Goal: Task Accomplishment & Management: Use online tool/utility

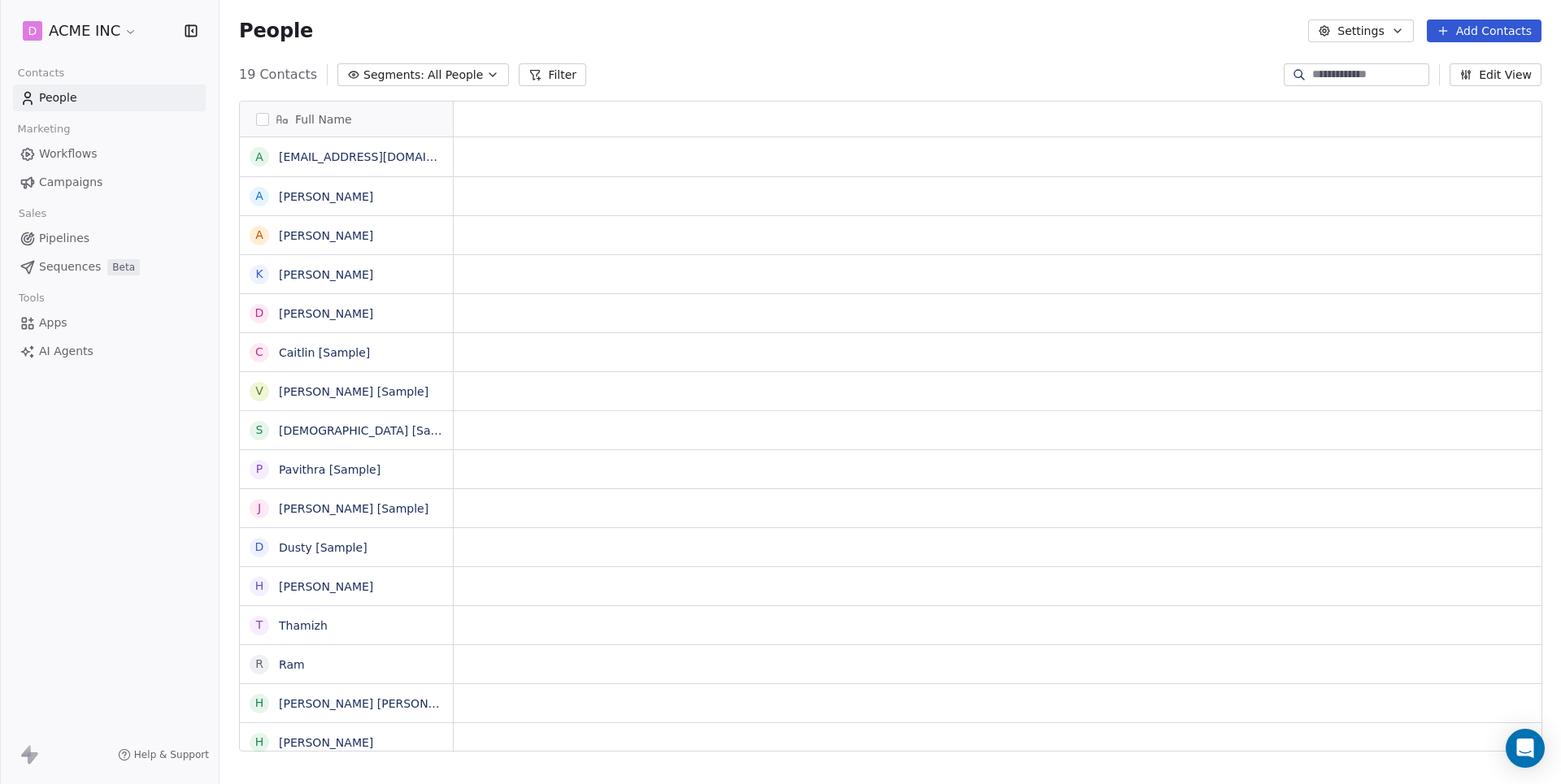
scroll to position [690, 1341]
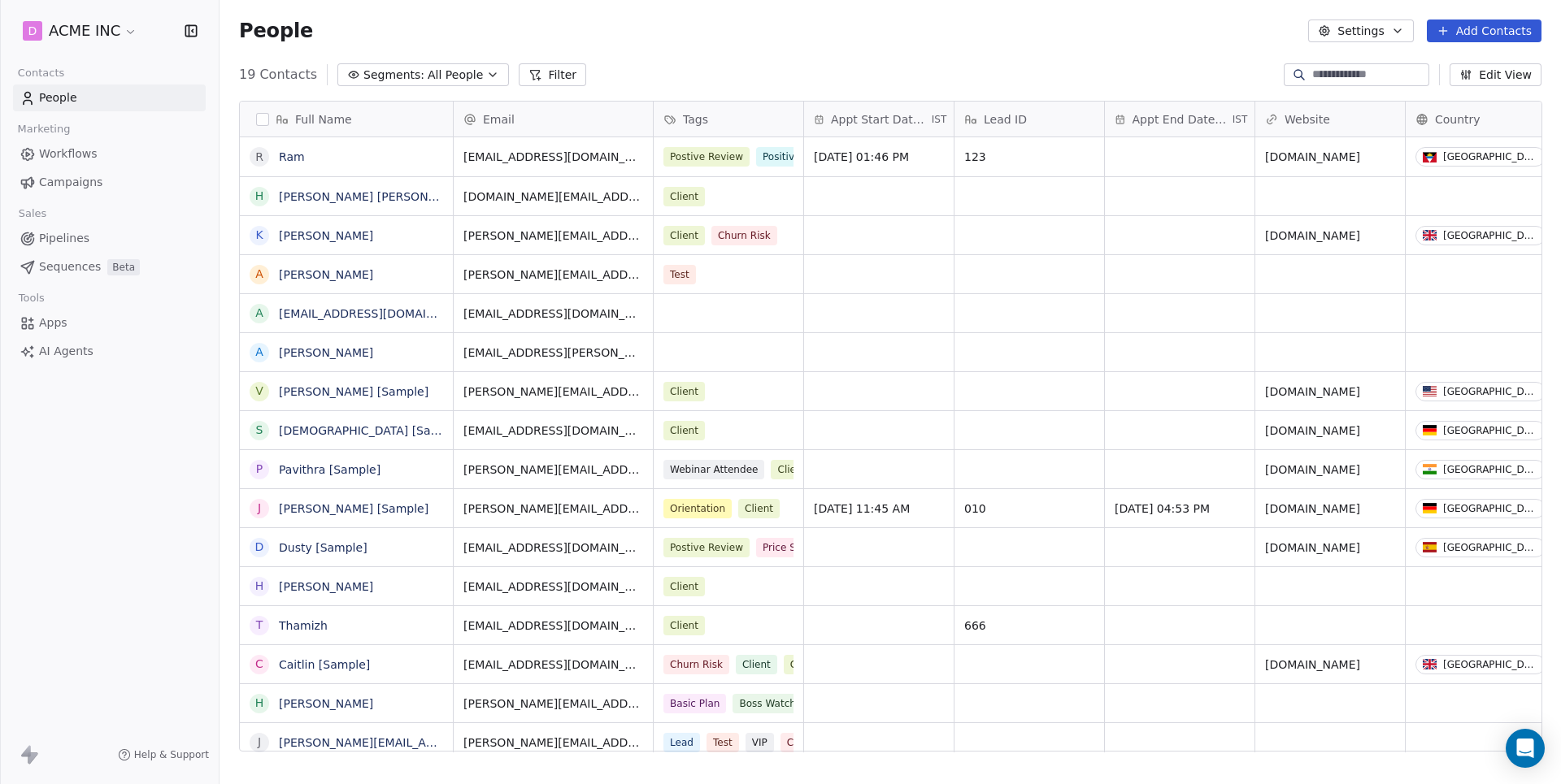
click at [80, 154] on span "Workflows" at bounding box center [68, 153] width 59 height 17
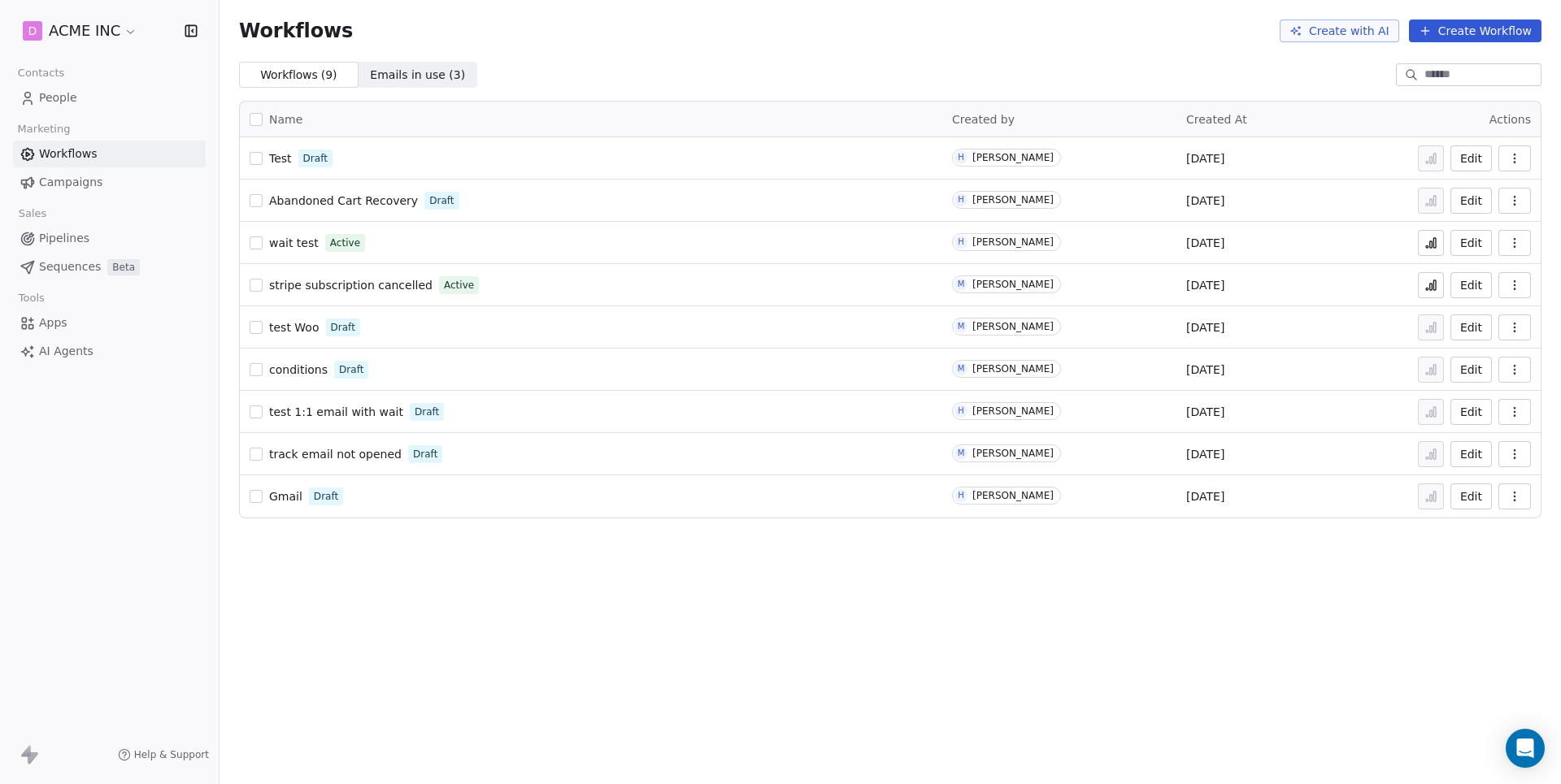
click at [70, 346] on span "AI Agents" at bounding box center [66, 351] width 54 height 17
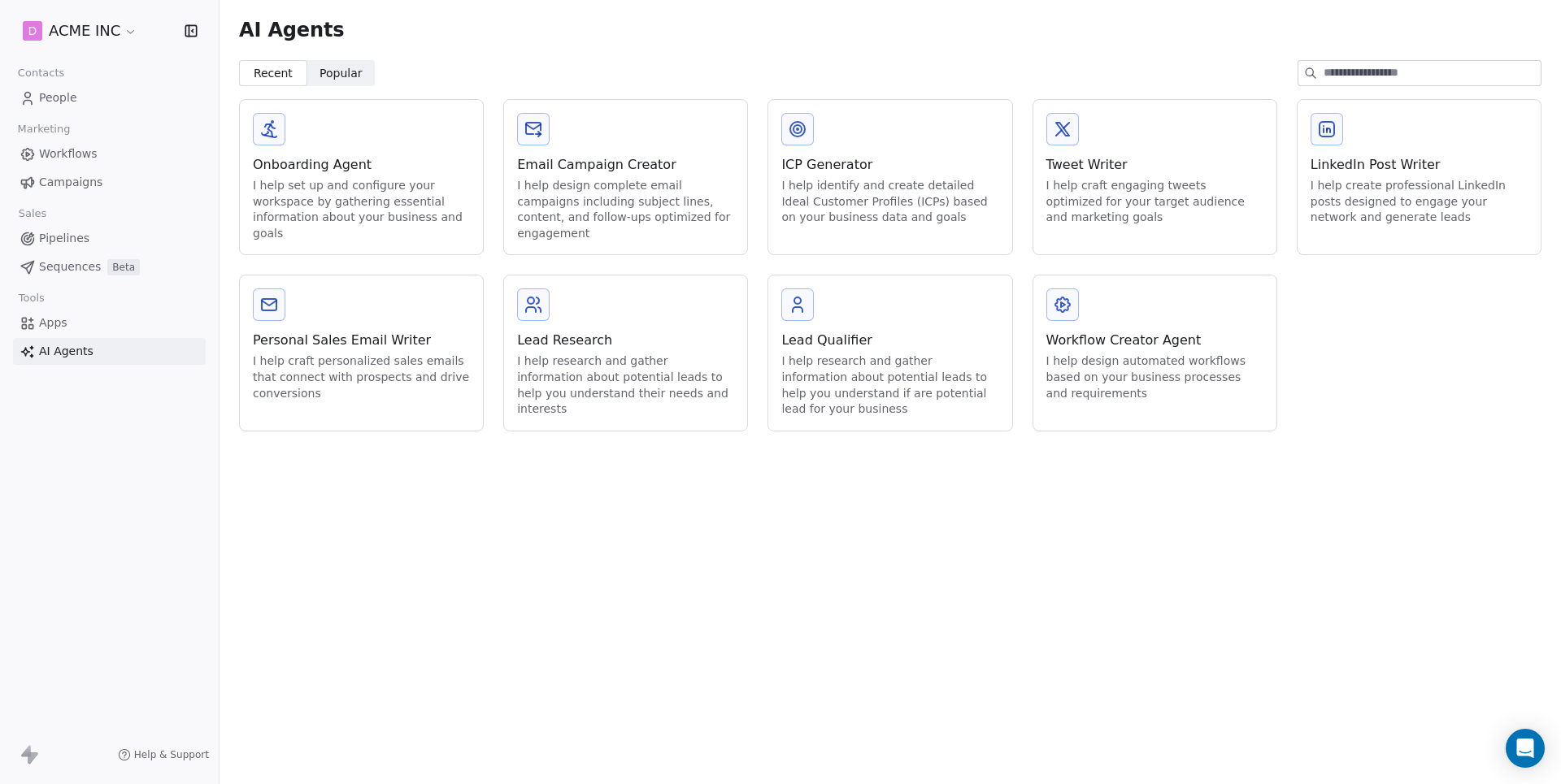
click at [1164, 354] on div "I help design automated workflows based on your business processes and requirem…" at bounding box center [1155, 378] width 217 height 48
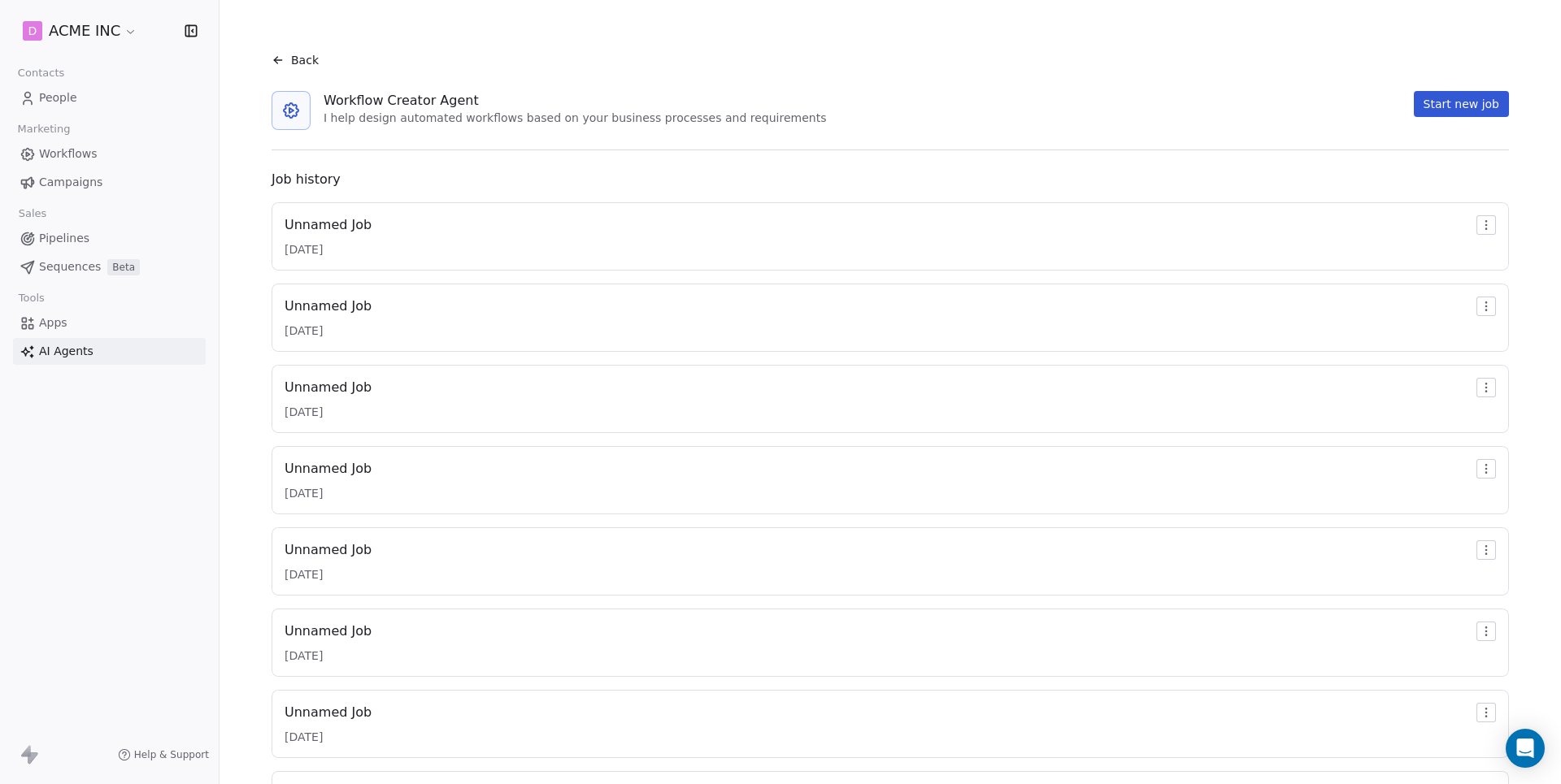
click at [773, 231] on div "Unnamed Job 13/08/2025" at bounding box center [890, 237] width 1211 height 43
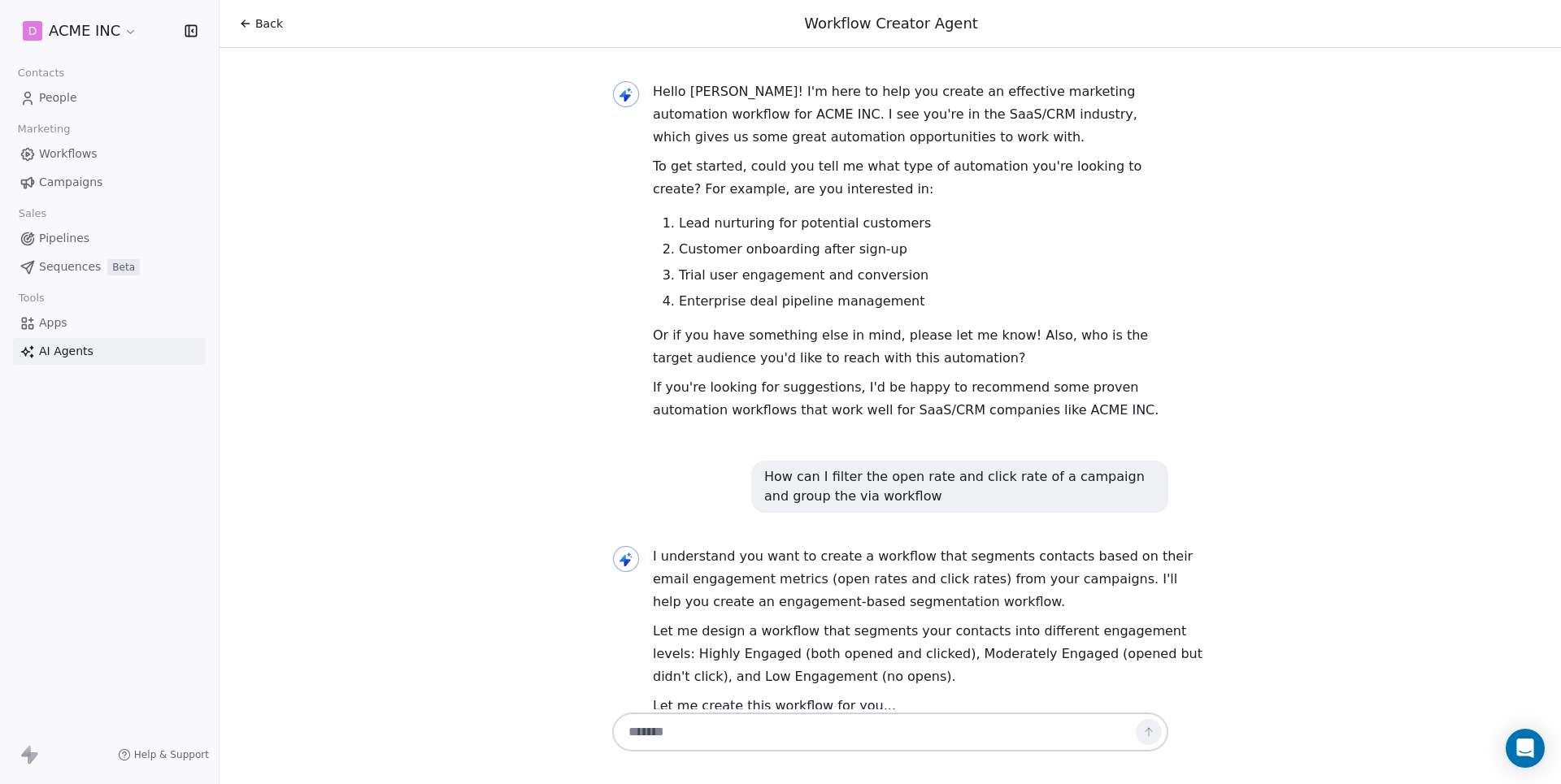
scroll to position [2405, 0]
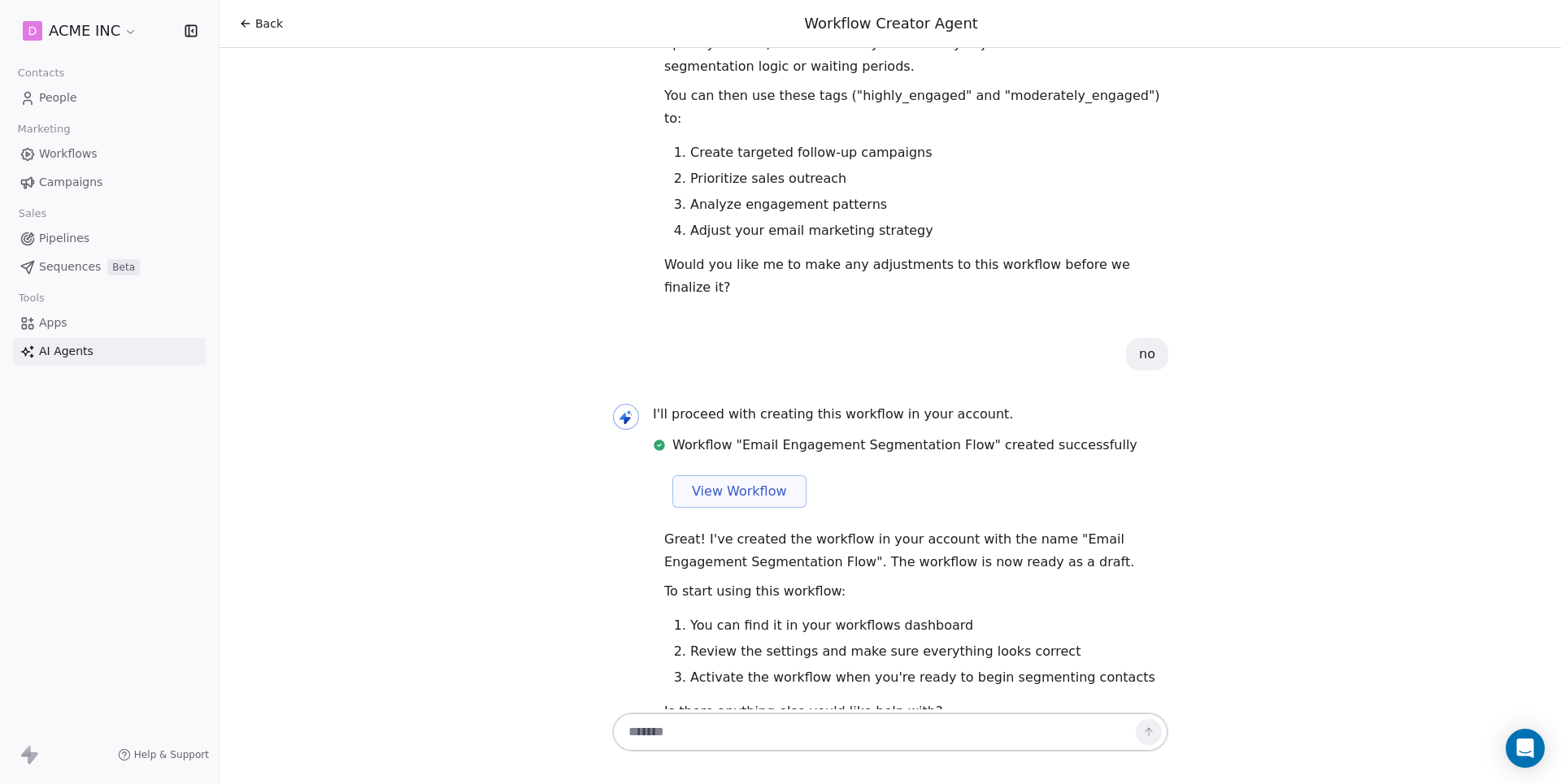
click at [812, 742] on textarea at bounding box center [874, 732] width 509 height 31
paste textarea "**********"
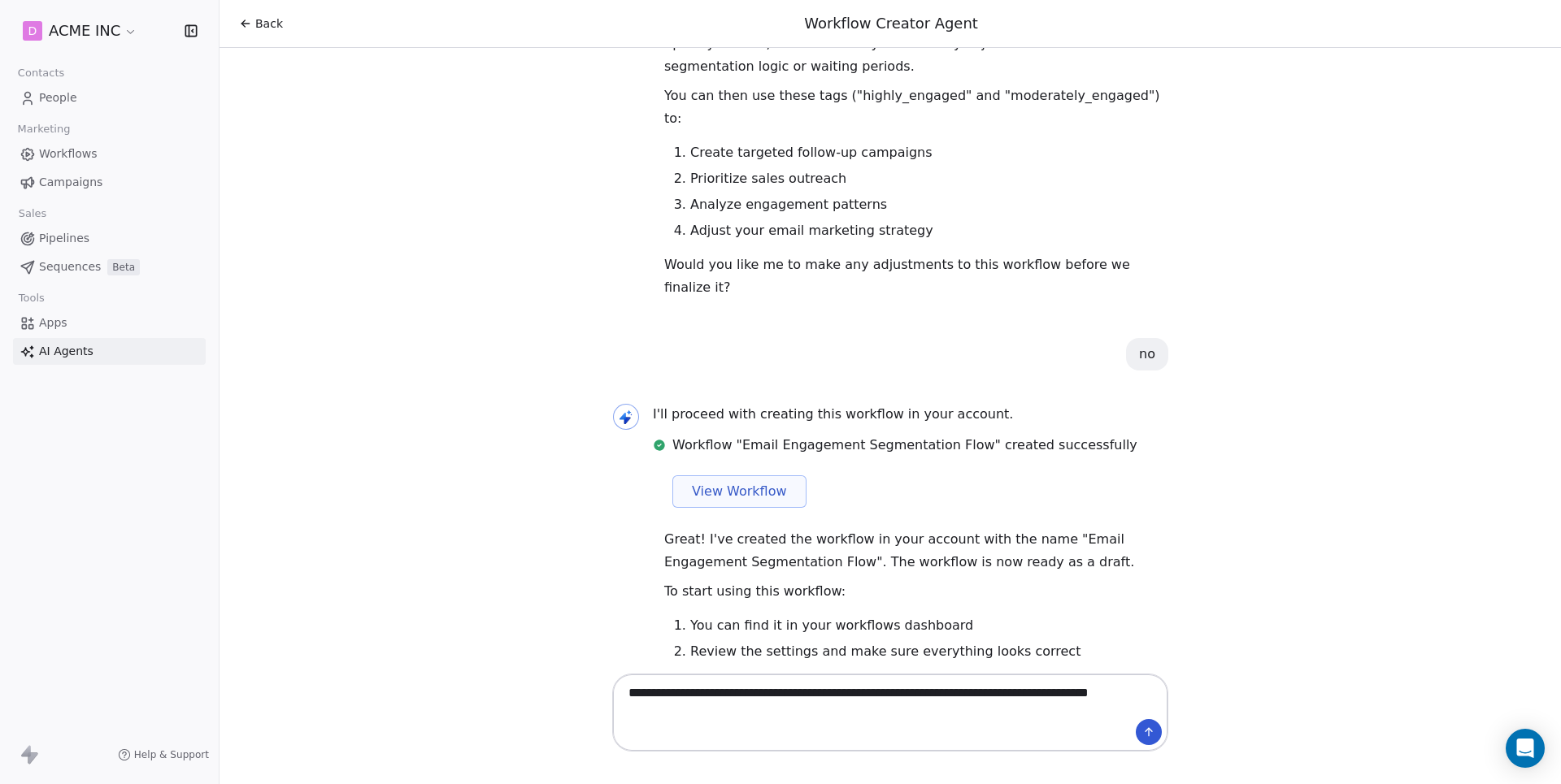
type textarea "**********"
click at [1149, 739] on button at bounding box center [1148, 732] width 26 height 26
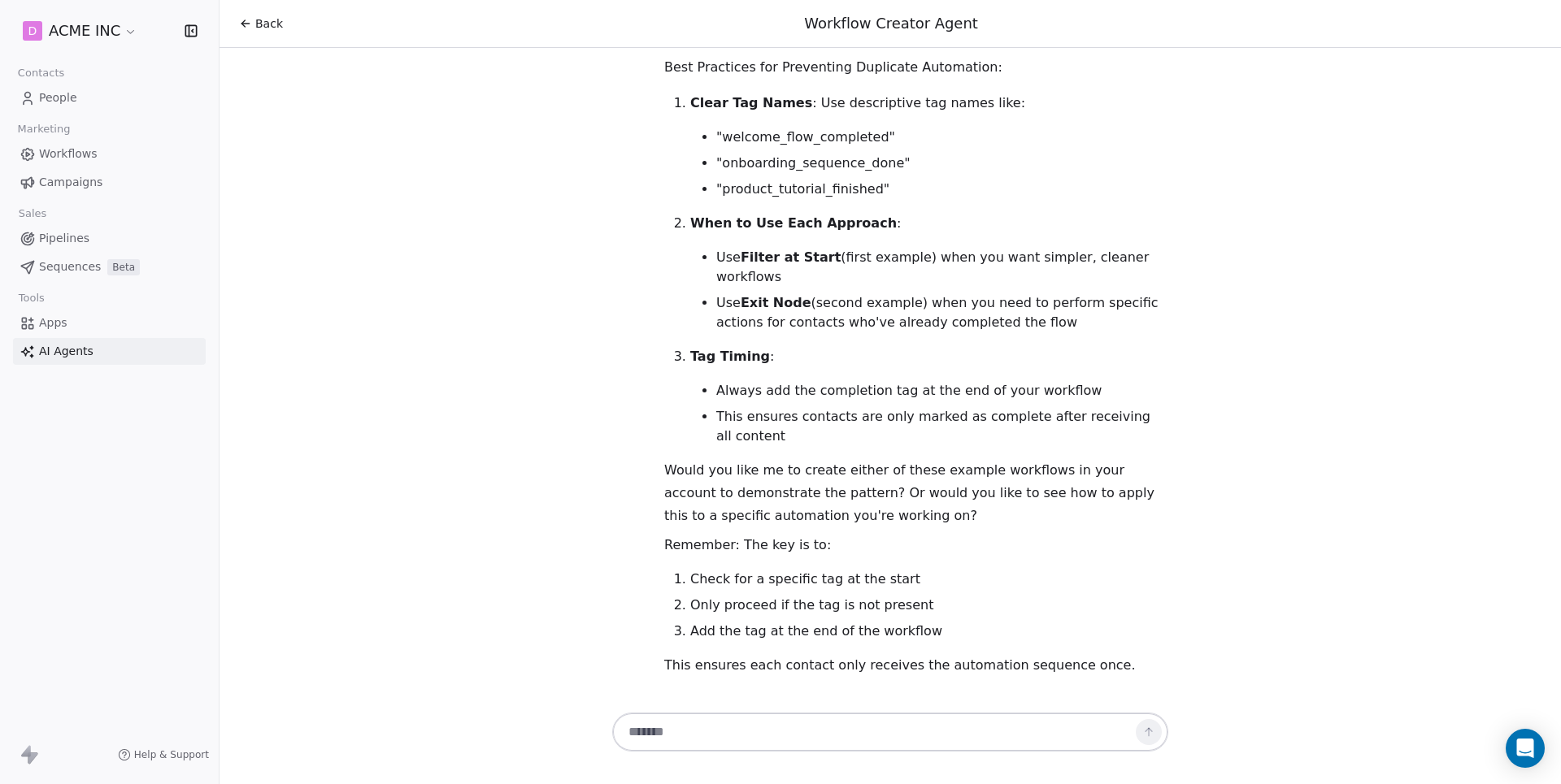
scroll to position [3716, 0]
click at [739, 728] on textarea at bounding box center [873, 732] width 509 height 31
type textarea "***"
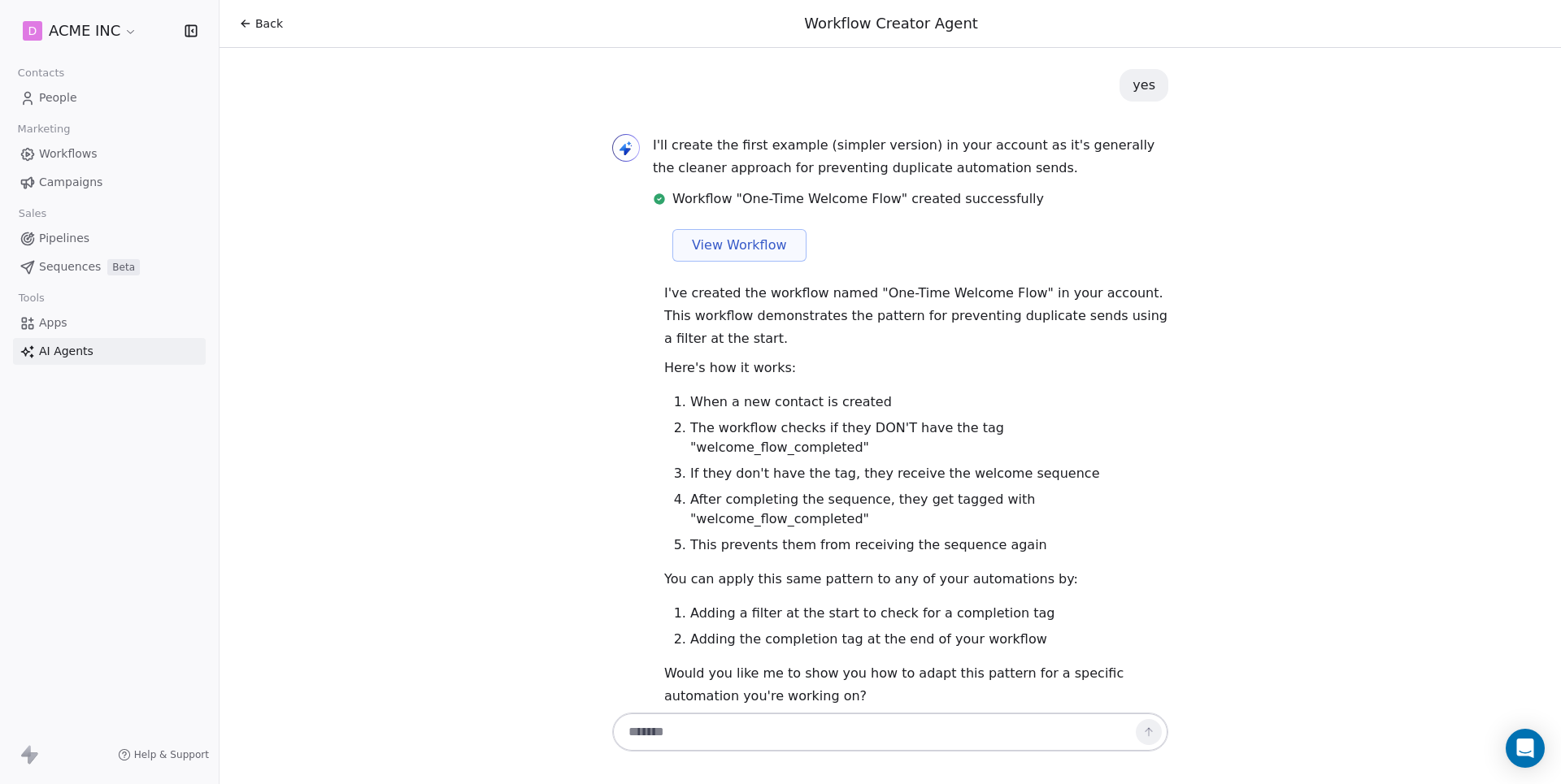
scroll to position [4374, 0]
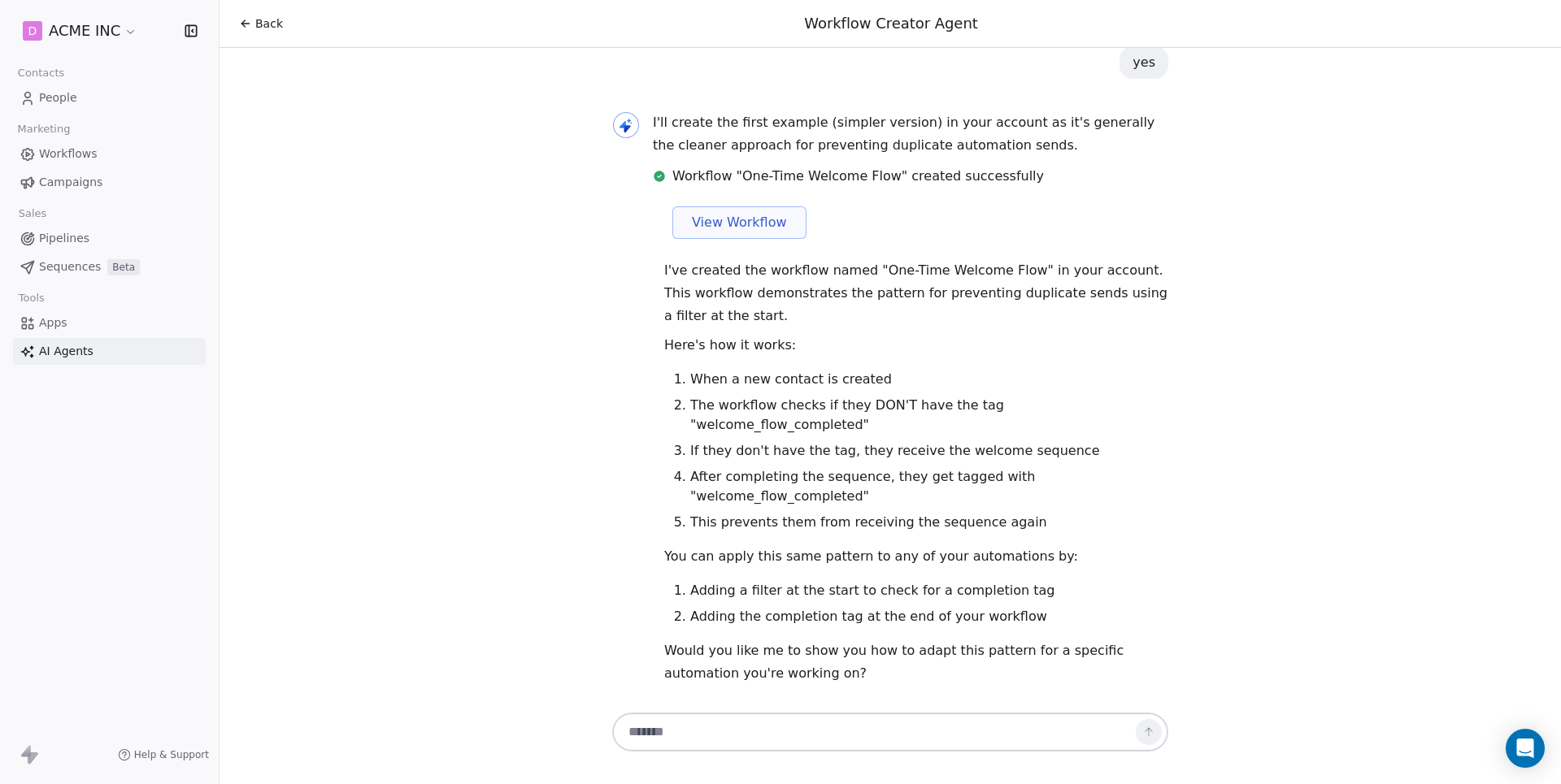
click at [711, 219] on button "View Workflow" at bounding box center [739, 223] width 134 height 33
click at [67, 238] on span "Pipelines" at bounding box center [64, 238] width 51 height 17
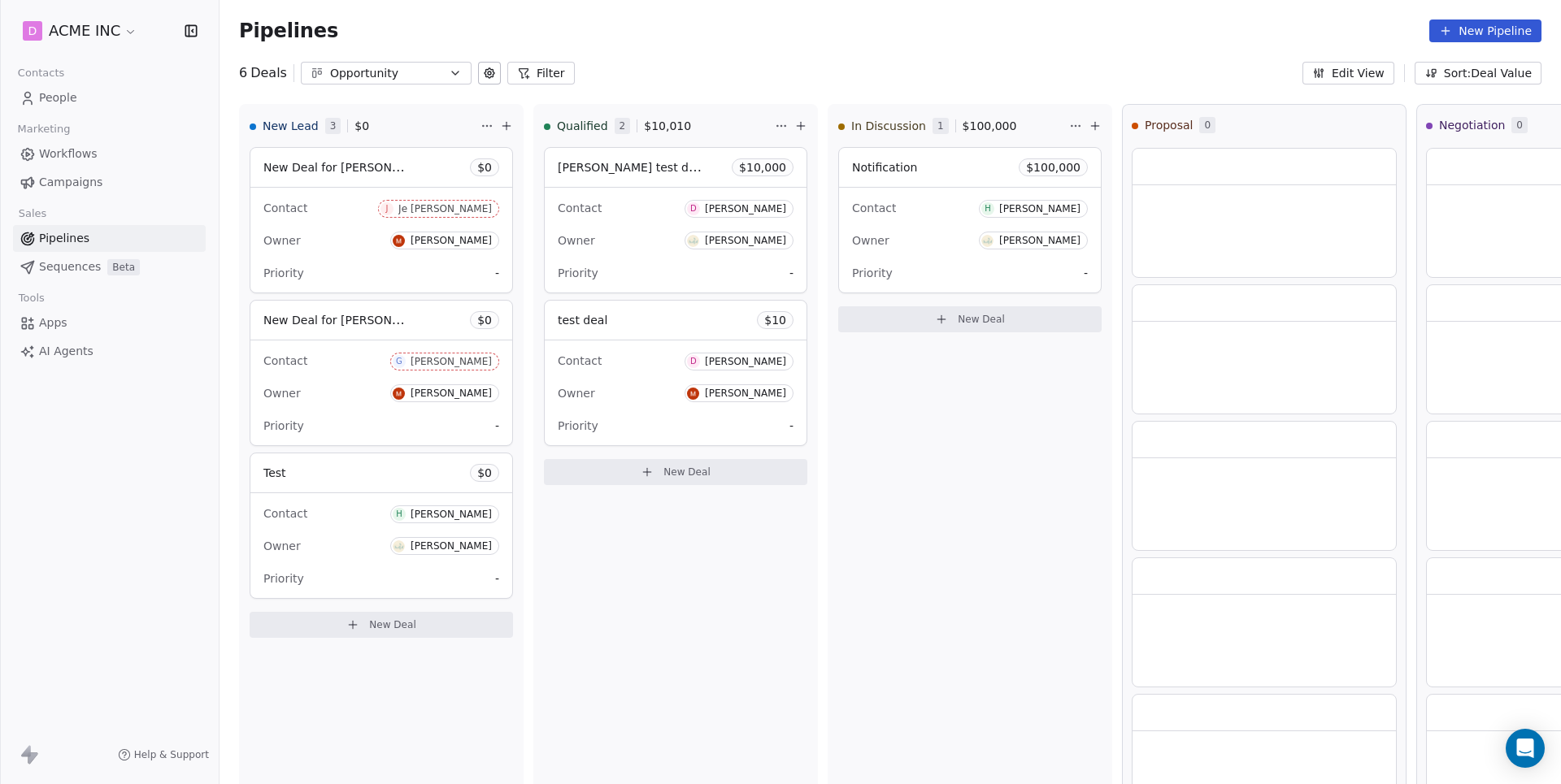
click at [384, 73] on div "Opportunity" at bounding box center [386, 73] width 112 height 17
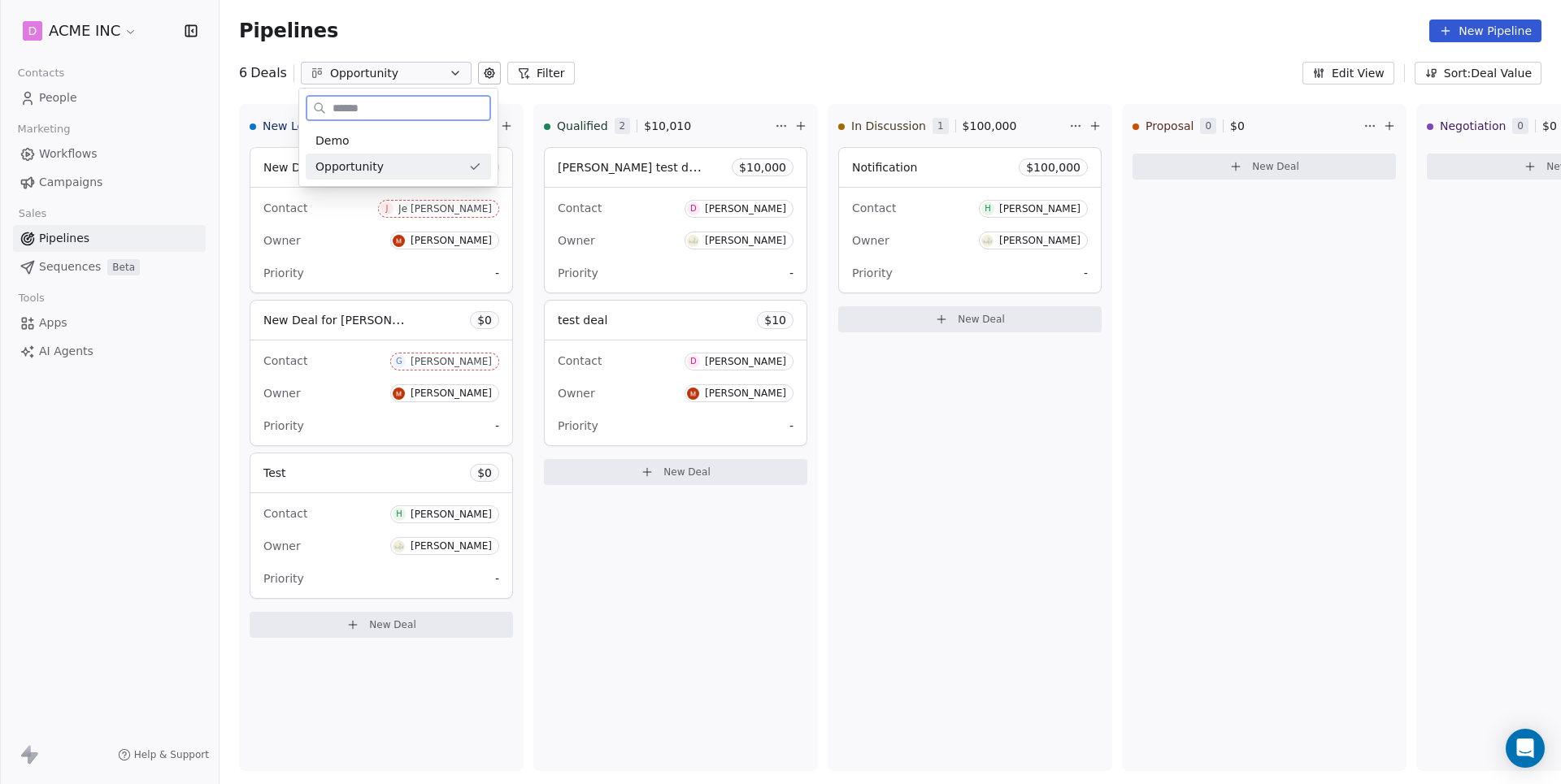
click at [473, 167] on icon "Suggestions" at bounding box center [475, 167] width 13 height 13
click at [483, 69] on icon at bounding box center [489, 73] width 13 height 13
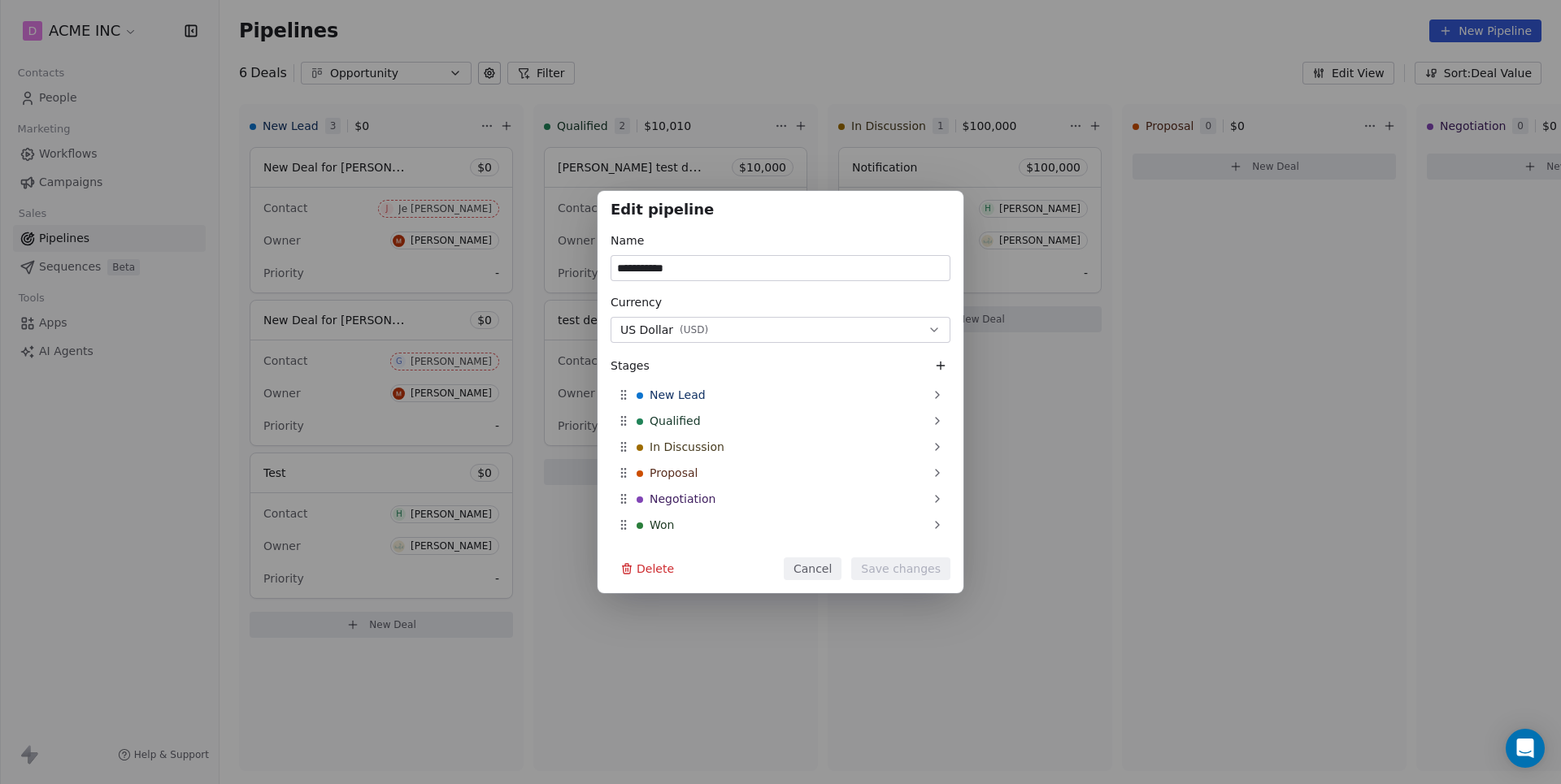
click at [727, 90] on div "**********" at bounding box center [780, 392] width 1561 height 784
click at [363, 333] on div "**********" at bounding box center [780, 392] width 1561 height 404
click at [803, 566] on button "Cancel" at bounding box center [812, 569] width 58 height 23
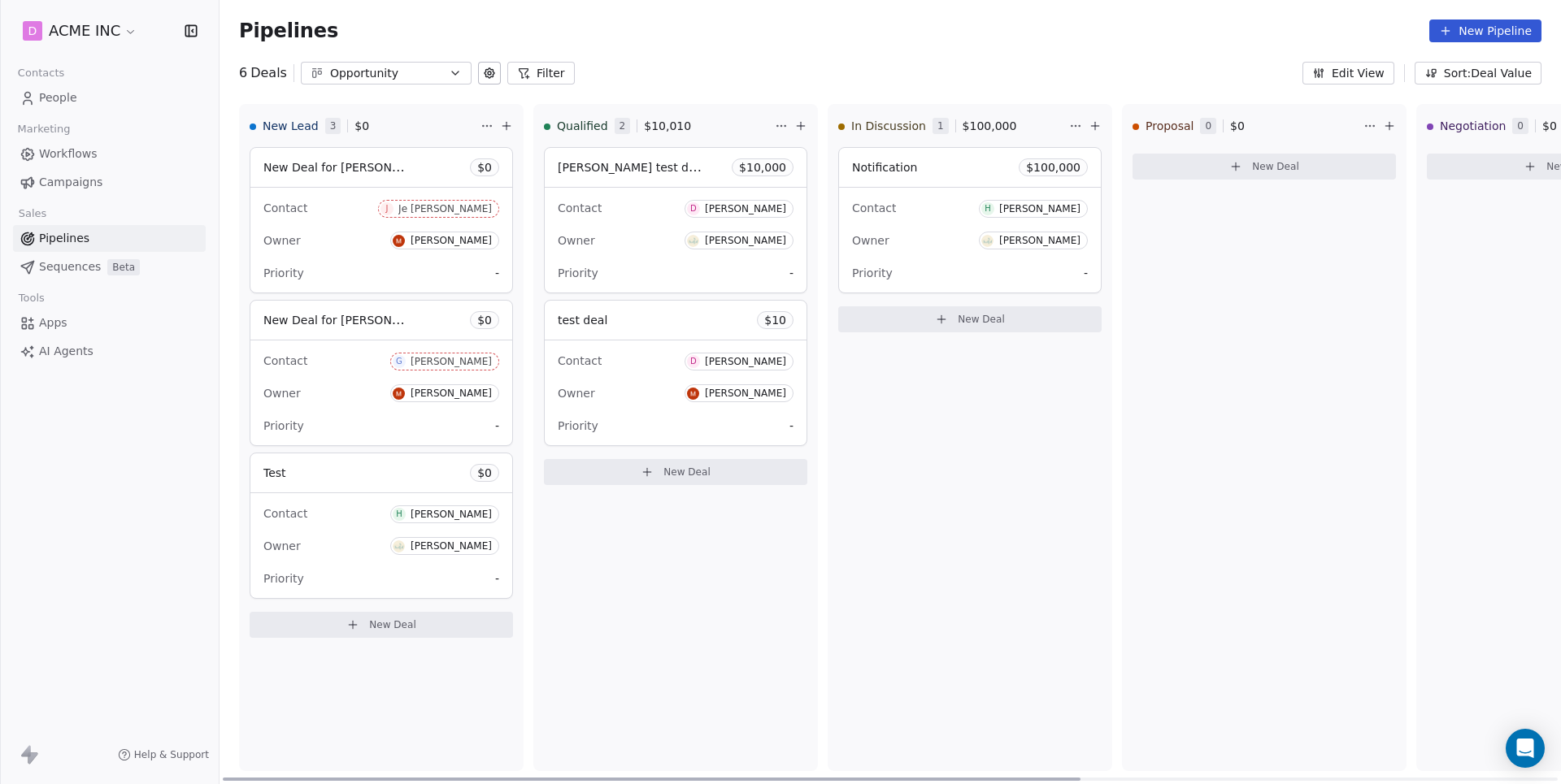
click at [391, 161] on span "New Deal for Juno Dacres" at bounding box center [349, 167] width 171 height 15
click at [521, 91] on div "New Deal for Juno Dacres Contact: J Je Juno De Silva Deal Value: $ 0 Priority: …" at bounding box center [937, 122] width 1209 height 91
click at [563, 101] on div "New Deal for Juno Dacres" at bounding box center [936, 105] width 1181 height 26
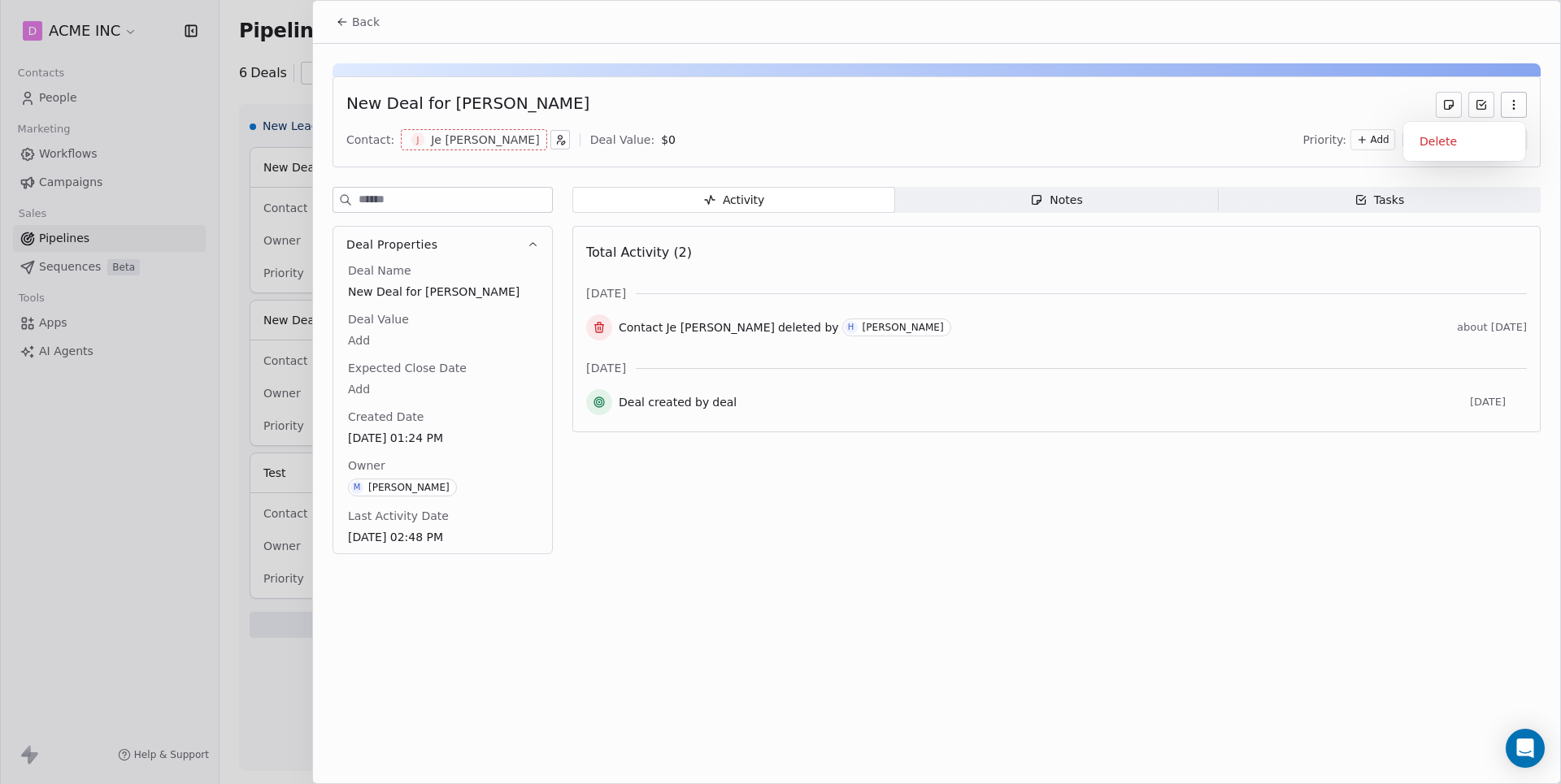
click at [1510, 105] on icon "button" at bounding box center [1514, 105] width 13 height 13
click at [1178, 114] on div "New Deal for Juno Dacres" at bounding box center [936, 105] width 1181 height 26
click at [423, 102] on div "New Deal for Juno Dacres" at bounding box center [468, 105] width 243 height 26
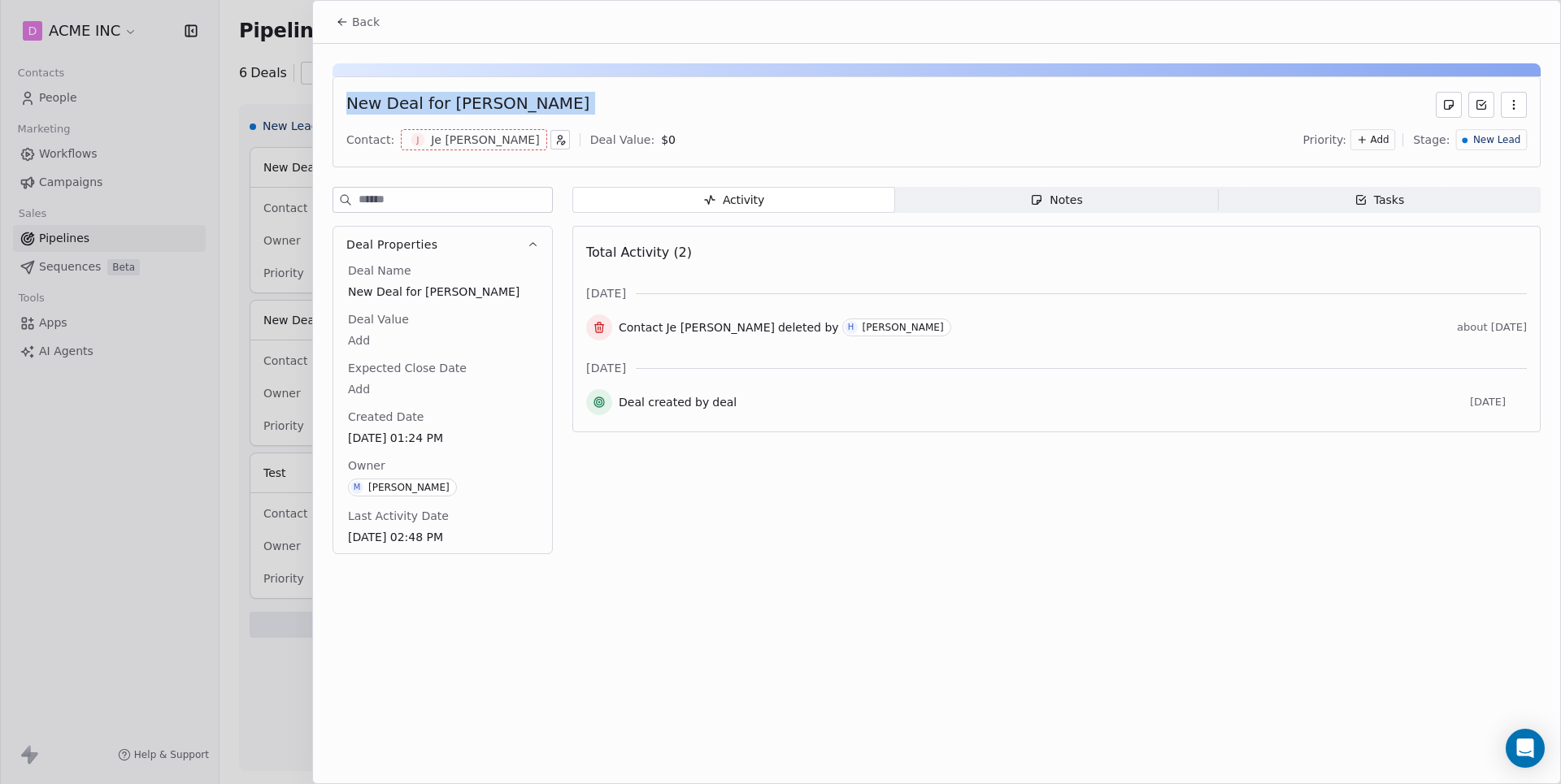
click at [533, 101] on div "New Deal for Juno Dacres" at bounding box center [468, 105] width 243 height 26
click at [550, 146] on button "button" at bounding box center [560, 140] width 20 height 20
click at [485, 180] on html "D ACME INC Contacts People Marketing Workflows Campaigns Sales Pipelines Sequen…" at bounding box center [780, 392] width 1561 height 784
click at [457, 137] on div "Je Juno De Silva" at bounding box center [485, 139] width 109 height 16
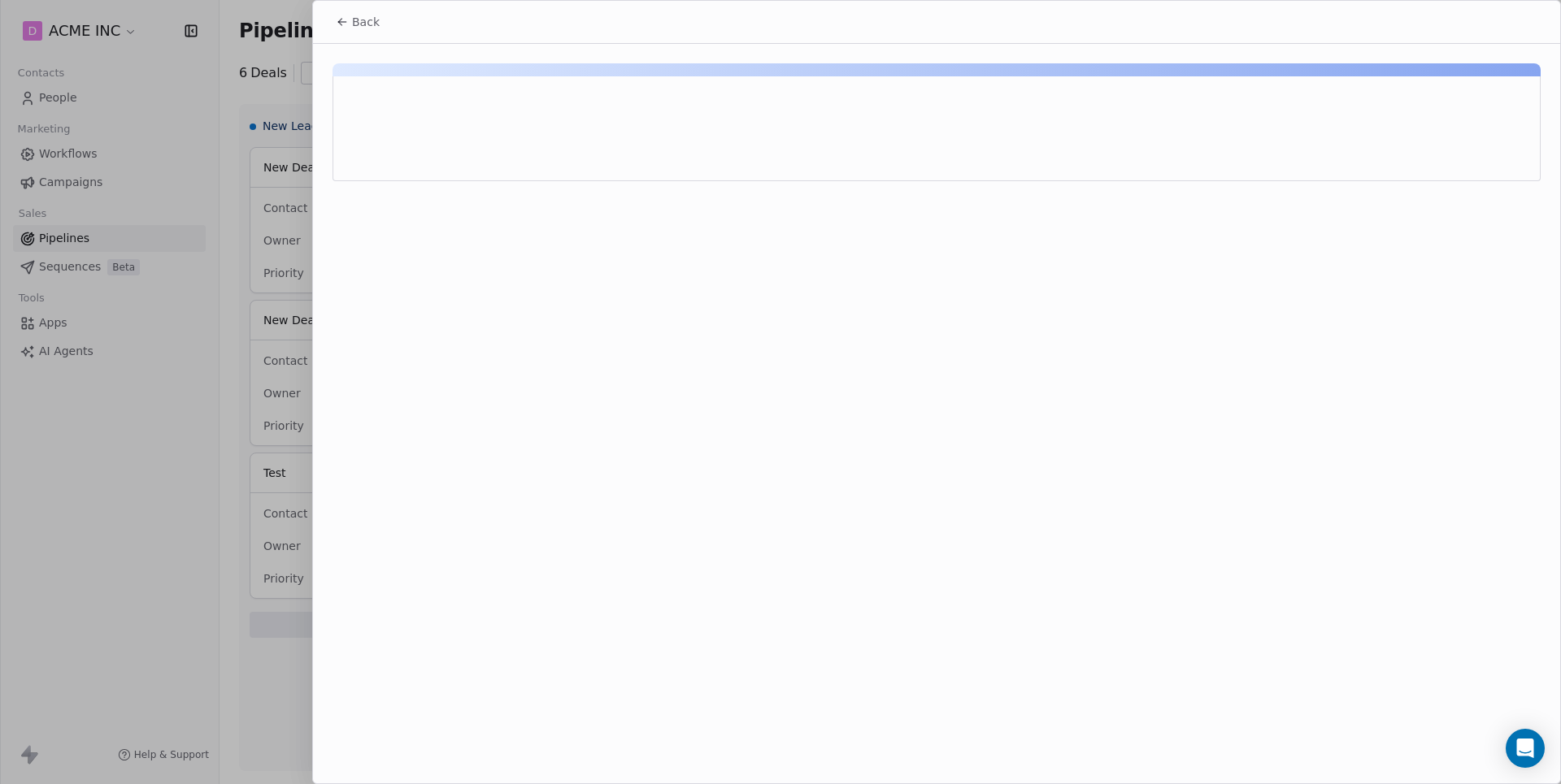
click at [346, 23] on icon at bounding box center [342, 21] width 13 height 13
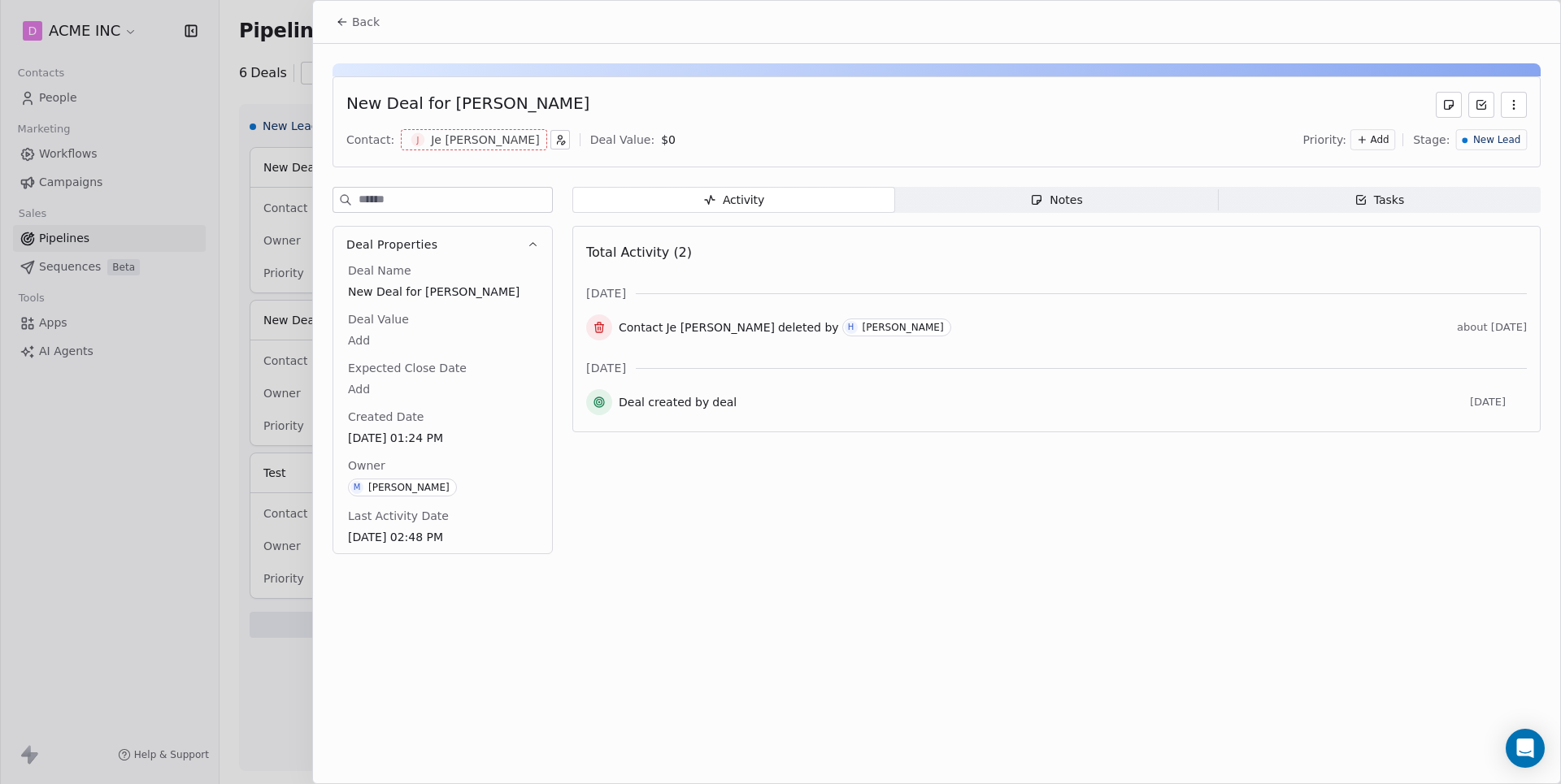
click at [343, 31] on button "Back" at bounding box center [357, 21] width 63 height 29
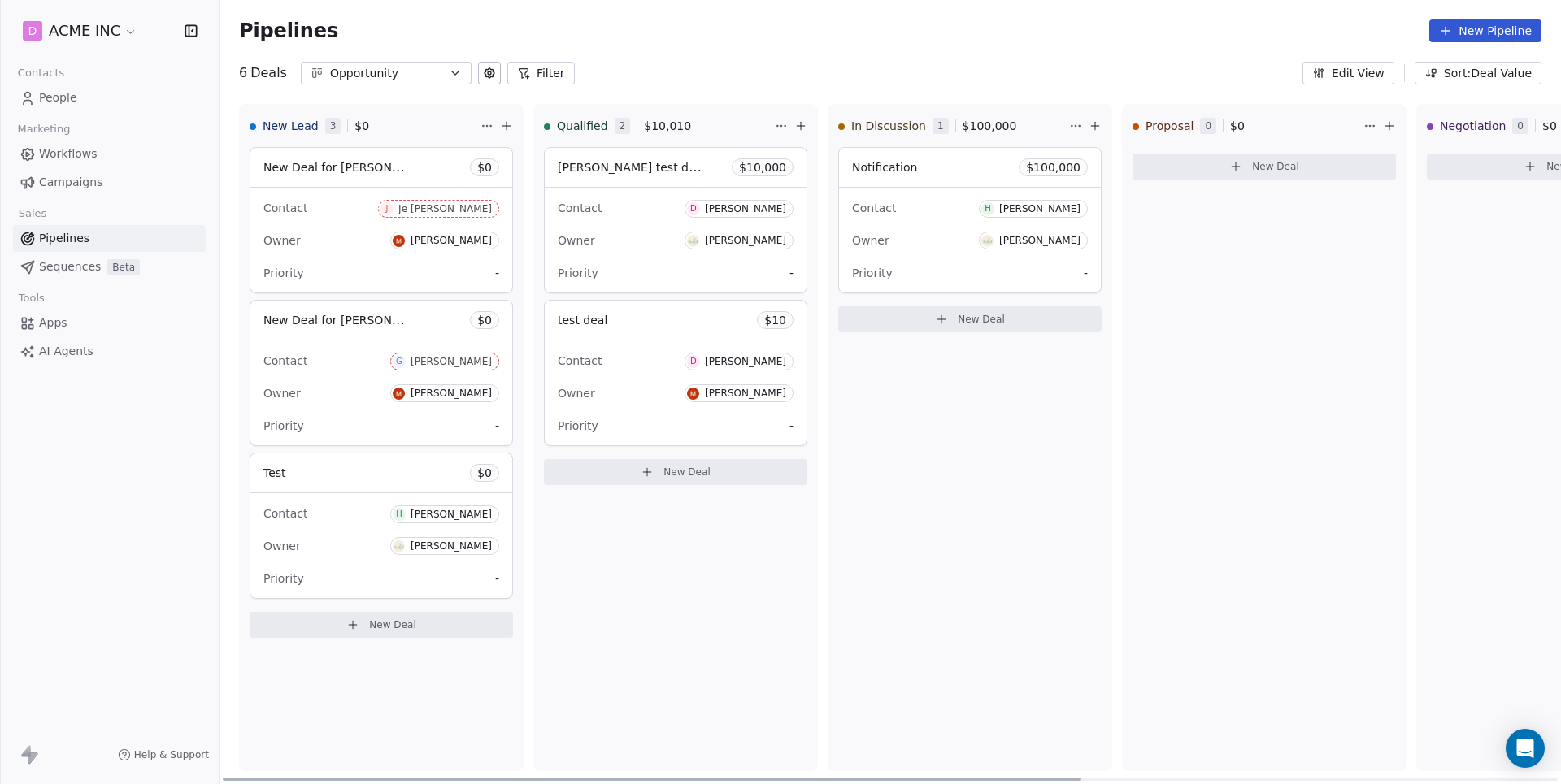
click at [389, 631] on span "New Deal" at bounding box center [392, 624] width 47 height 13
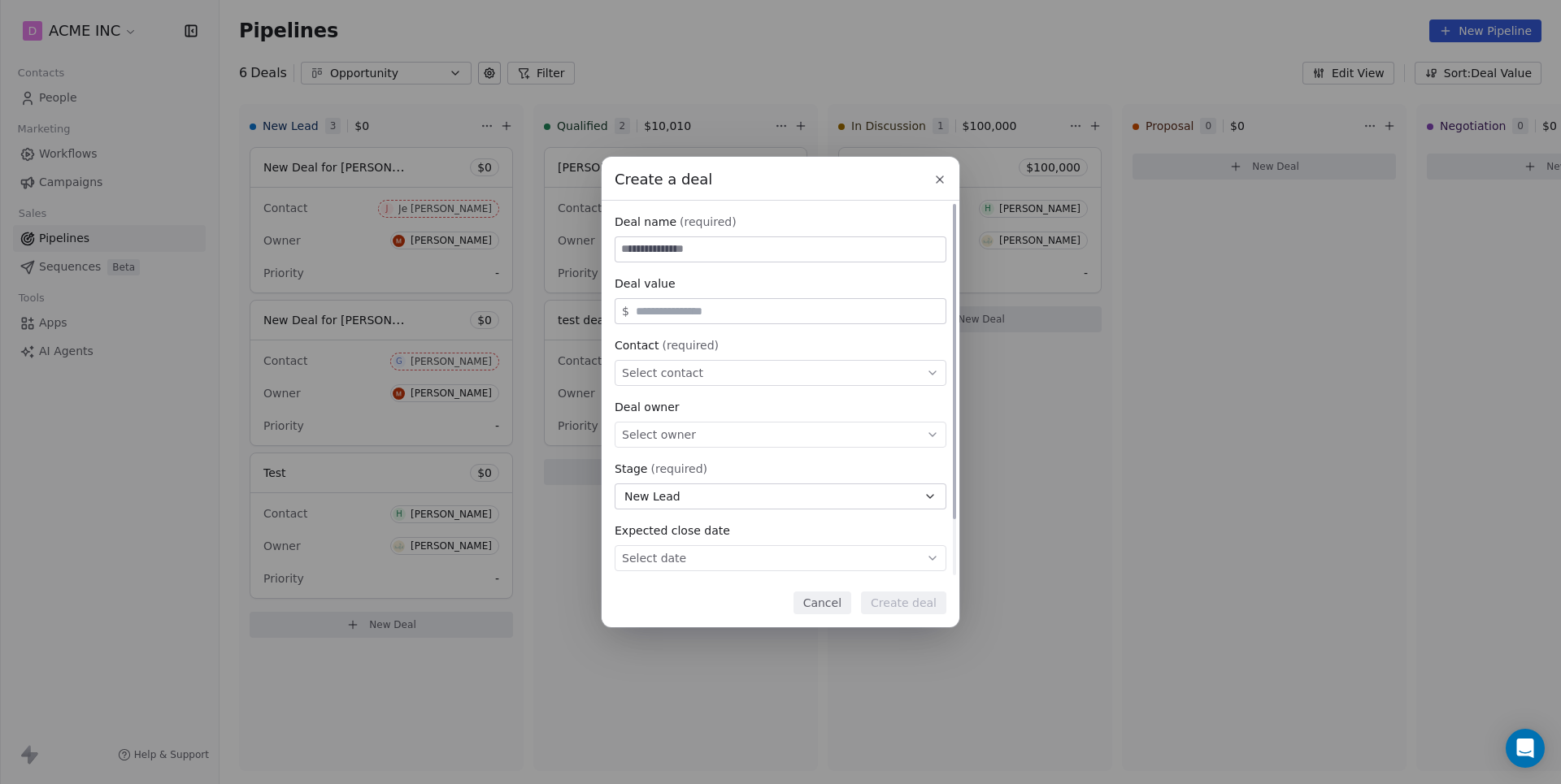
click at [732, 245] on input at bounding box center [781, 249] width 330 height 24
click at [820, 607] on button "Cancel" at bounding box center [822, 603] width 58 height 23
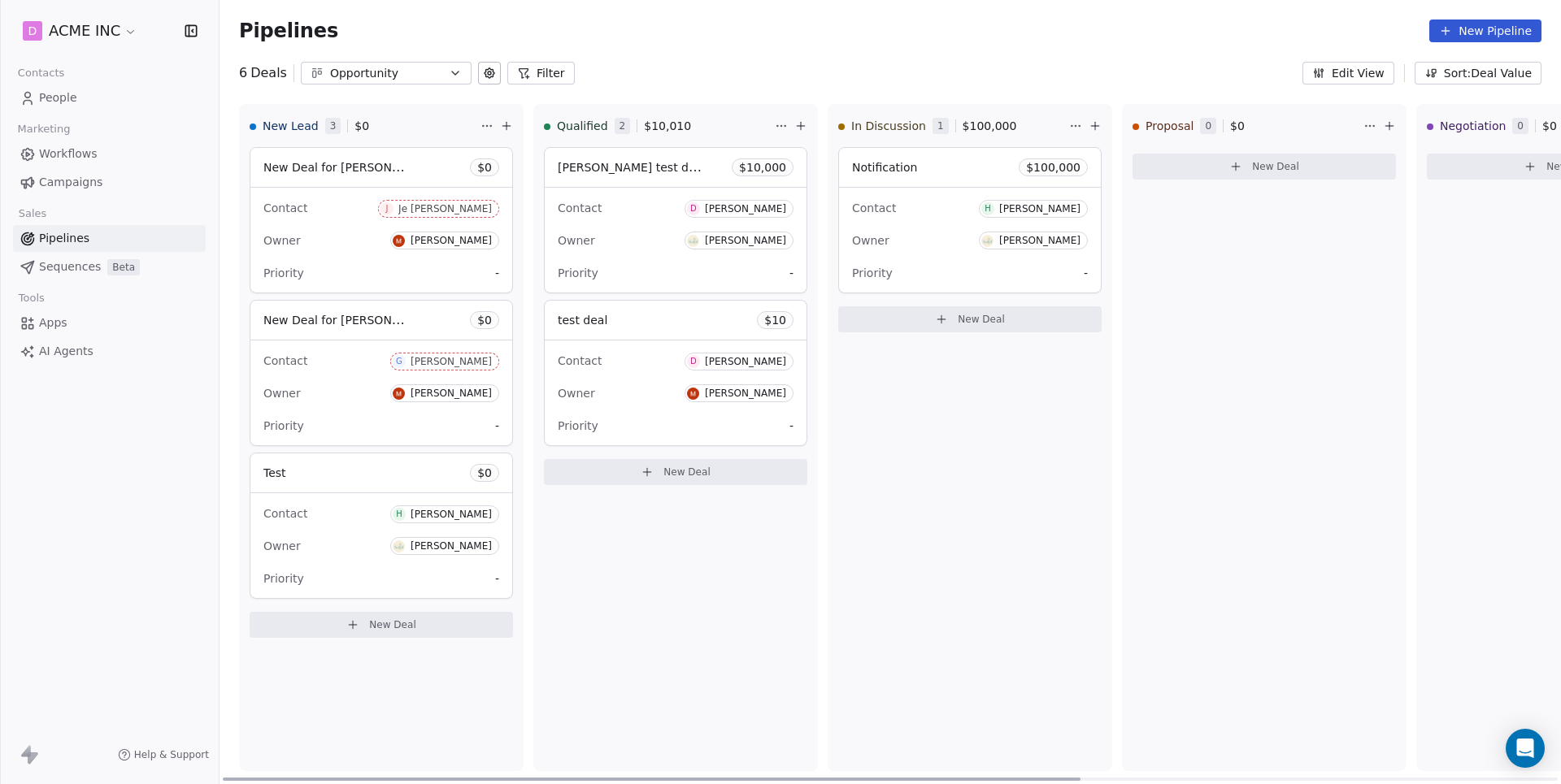
click at [807, 639] on div "Qualified 2 $ 10,010 Harinder test deal $ 10,000 Contact D Daniel Chester Hawth…" at bounding box center [675, 437] width 285 height 667
click at [720, 1] on div "Pipelines New Pipeline" at bounding box center [890, 31] width 1342 height 62
click at [416, 632] on button "New Deal" at bounding box center [381, 624] width 264 height 26
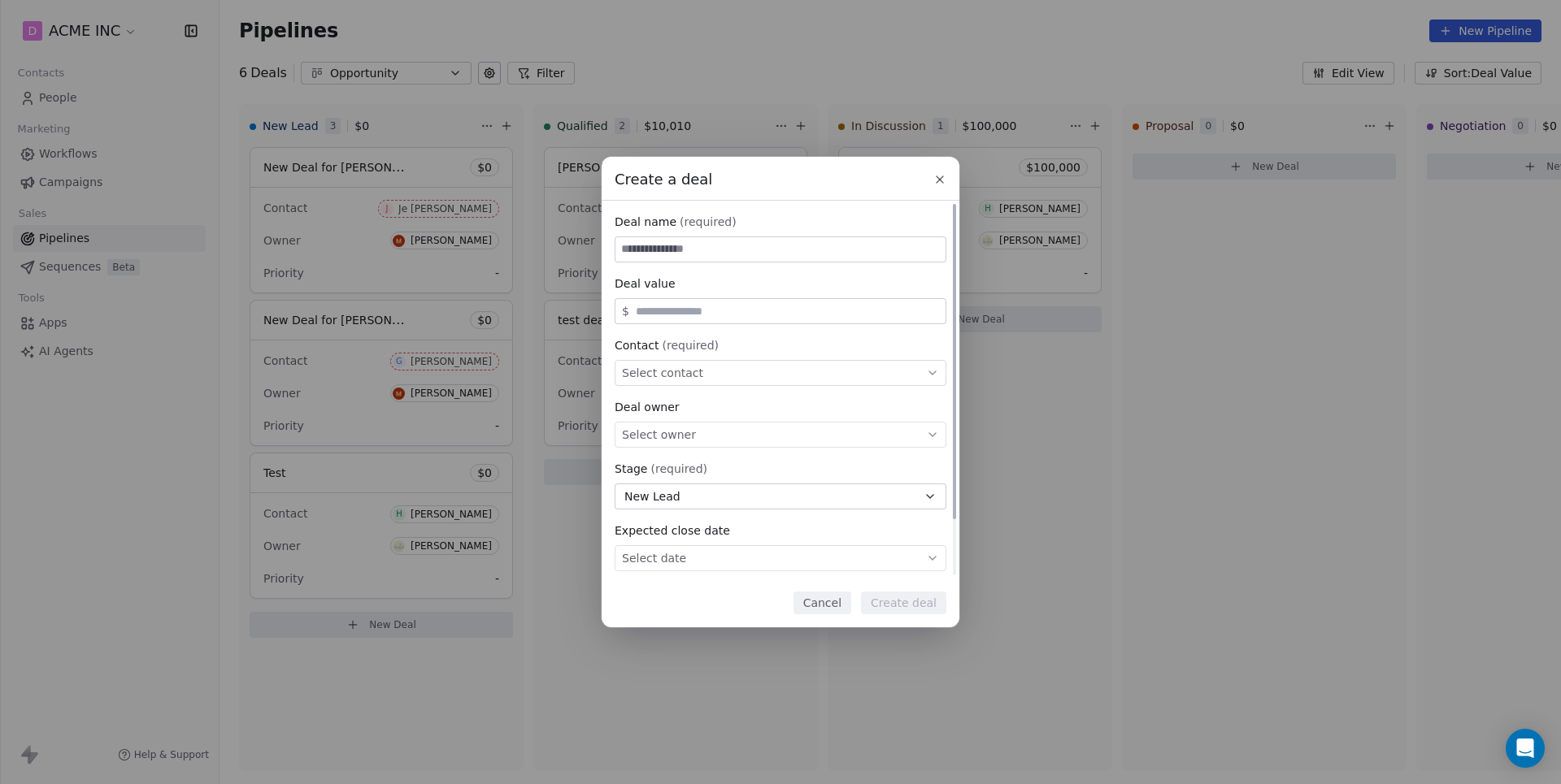
click at [729, 245] on input at bounding box center [781, 249] width 330 height 24
click at [743, 252] on input at bounding box center [781, 249] width 330 height 24
click at [737, 246] on input at bounding box center [781, 249] width 330 height 24
click at [938, 180] on icon at bounding box center [940, 179] width 13 height 13
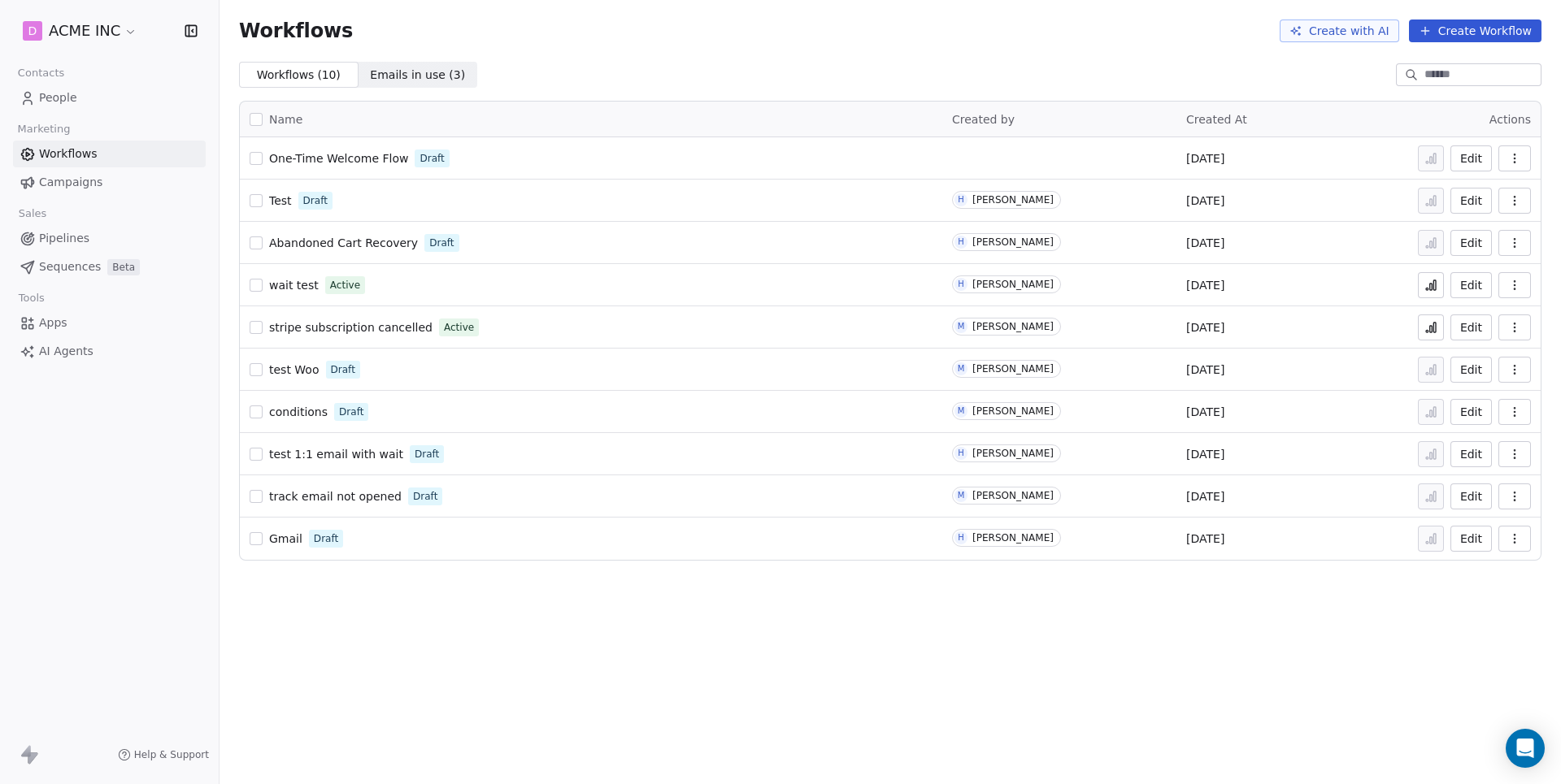
click at [1526, 158] on button "button" at bounding box center [1515, 158] width 33 height 26
click at [1468, 283] on span "Delete" at bounding box center [1465, 275] width 37 height 16
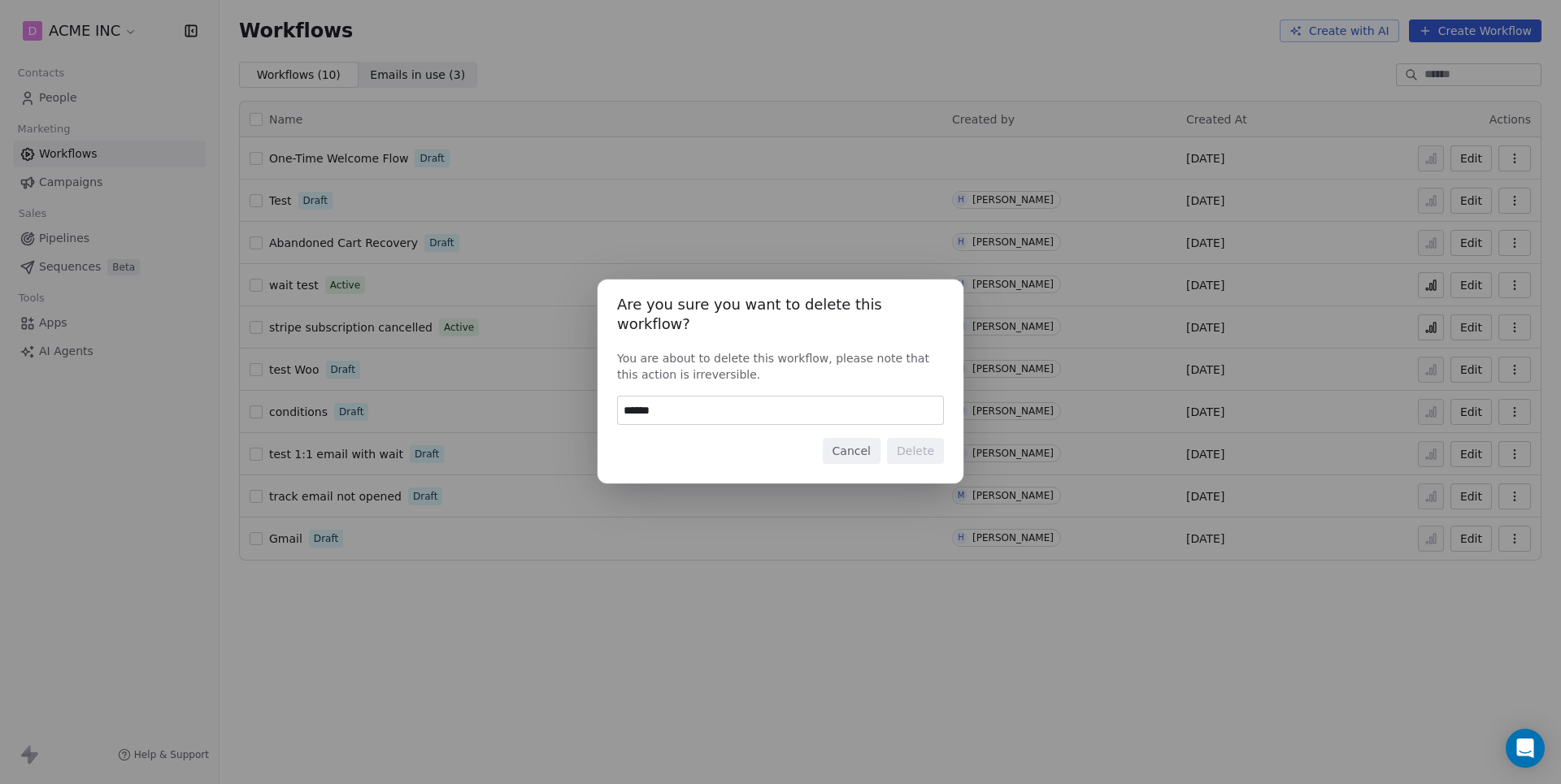
click at [794, 411] on input "******" at bounding box center [780, 410] width 326 height 27
type input "******"
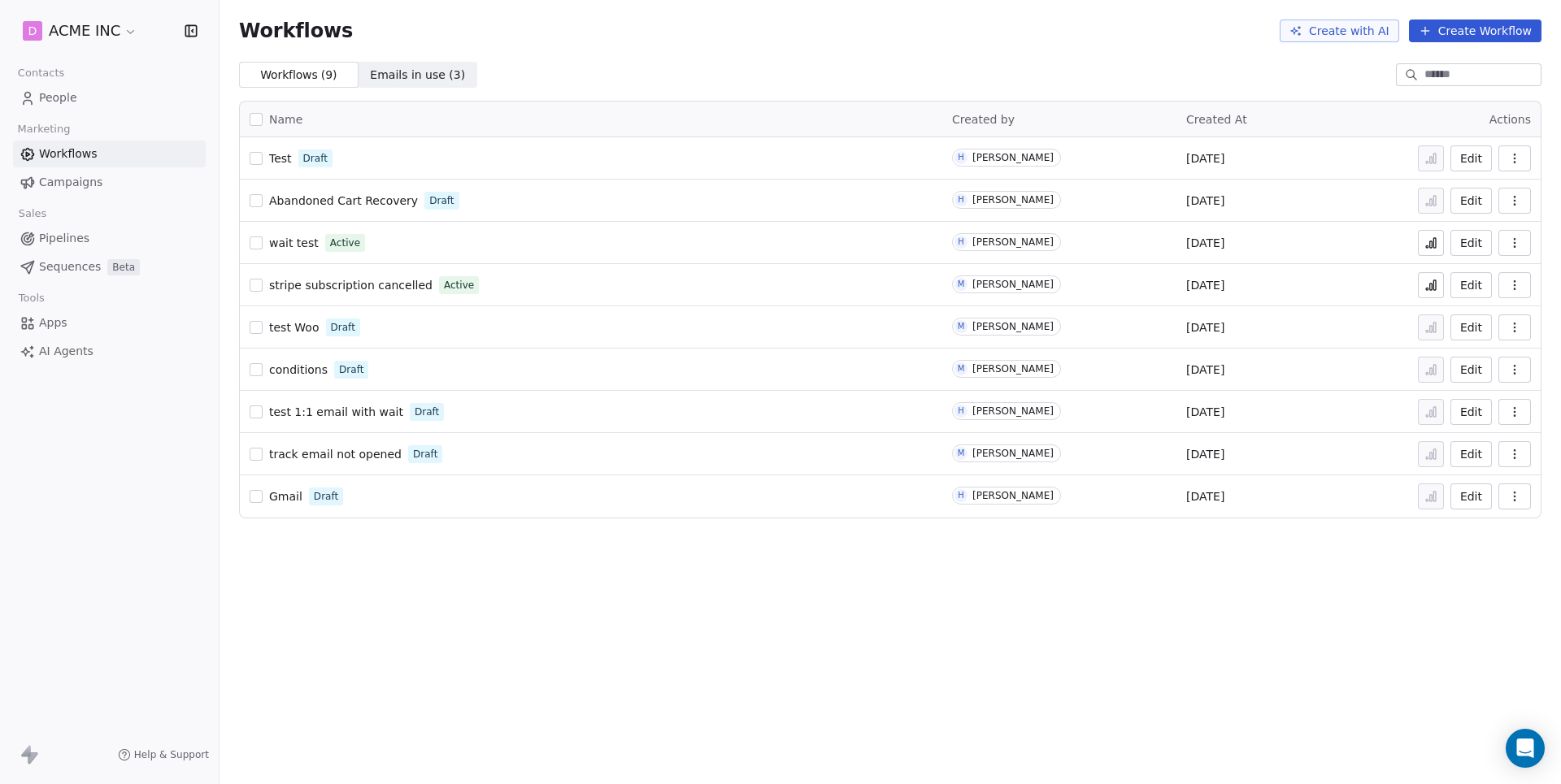
click at [66, 351] on span "AI Agents" at bounding box center [66, 351] width 54 height 17
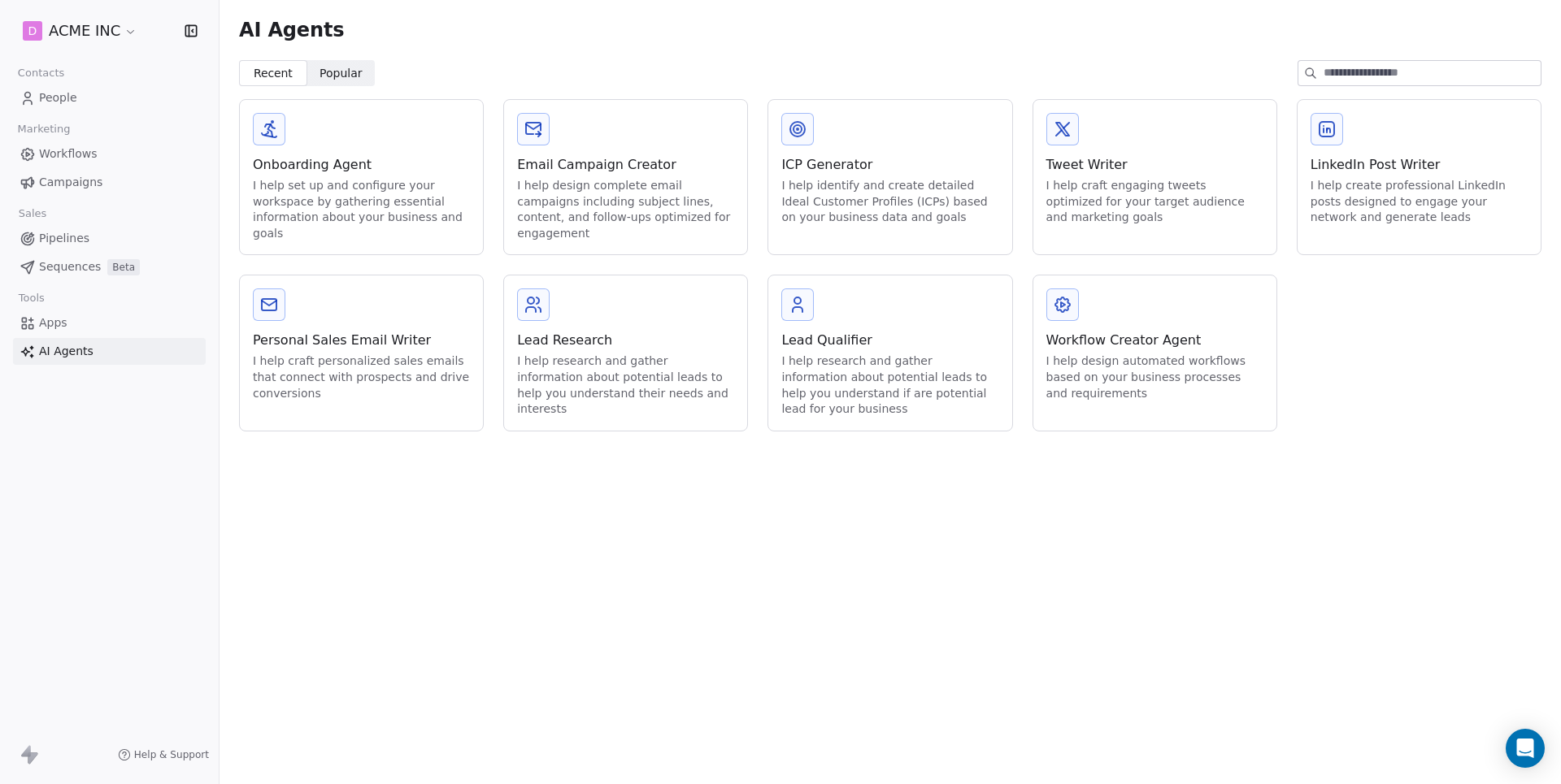
click at [1182, 335] on div "Workflow Creator Agent" at bounding box center [1155, 341] width 217 height 20
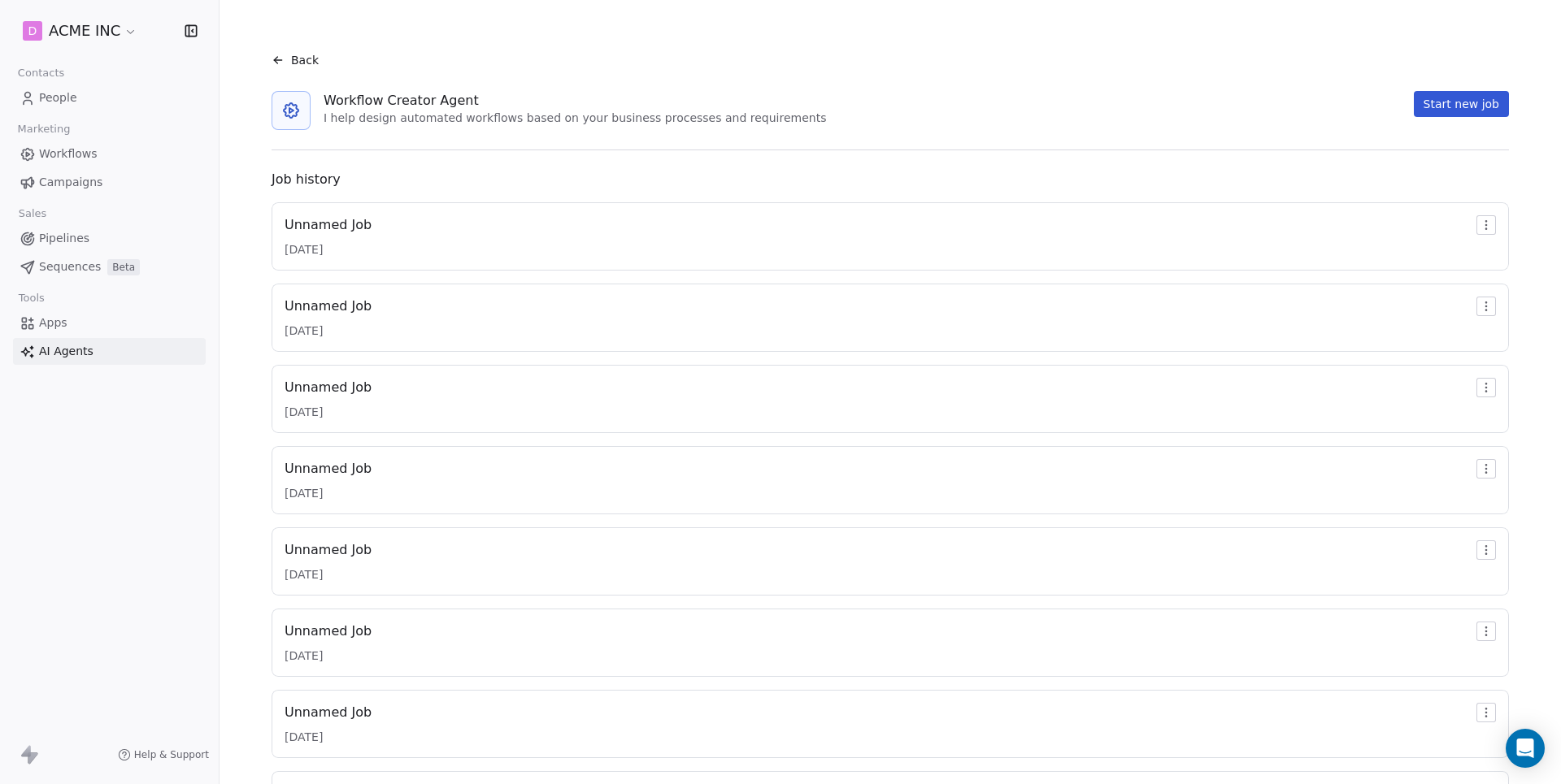
click at [1449, 98] on button "Start new job" at bounding box center [1462, 104] width 95 height 26
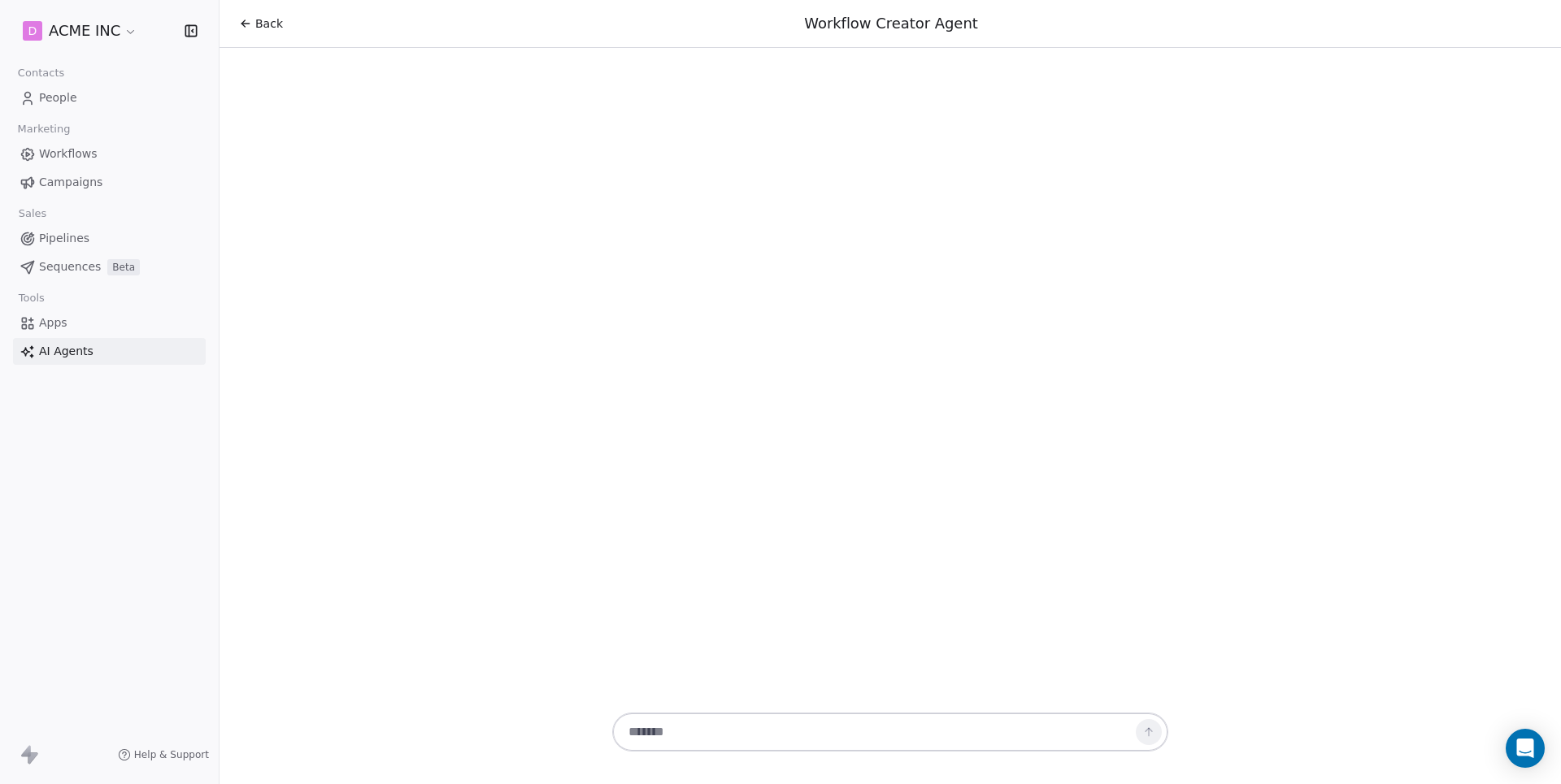
click at [732, 742] on textarea at bounding box center [874, 732] width 509 height 31
paste textarea "**********"
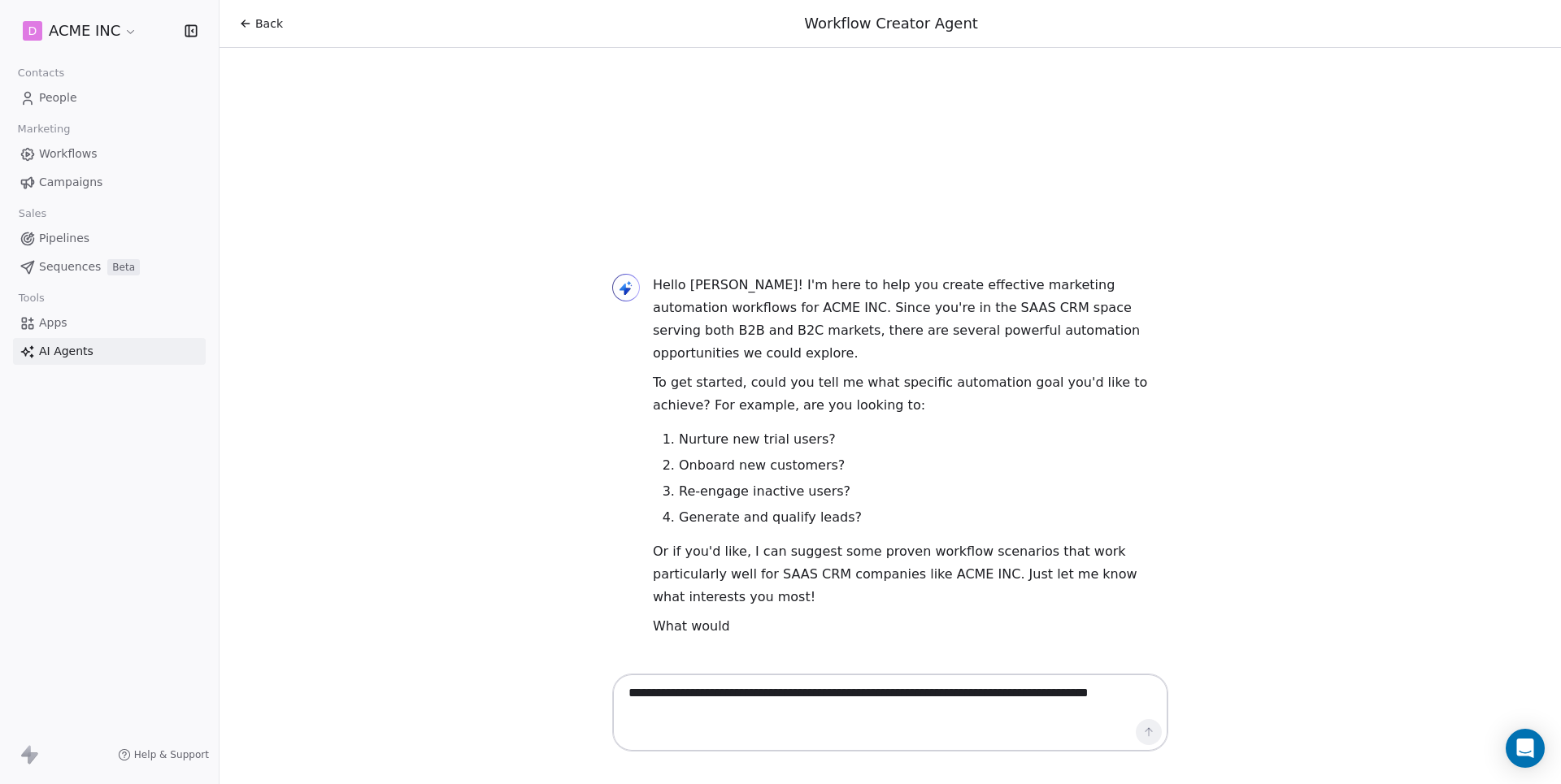
click at [1125, 734] on textarea "**********" at bounding box center [873, 712] width 509 height 70
type textarea "**********"
click at [1142, 741] on button at bounding box center [1148, 732] width 26 height 26
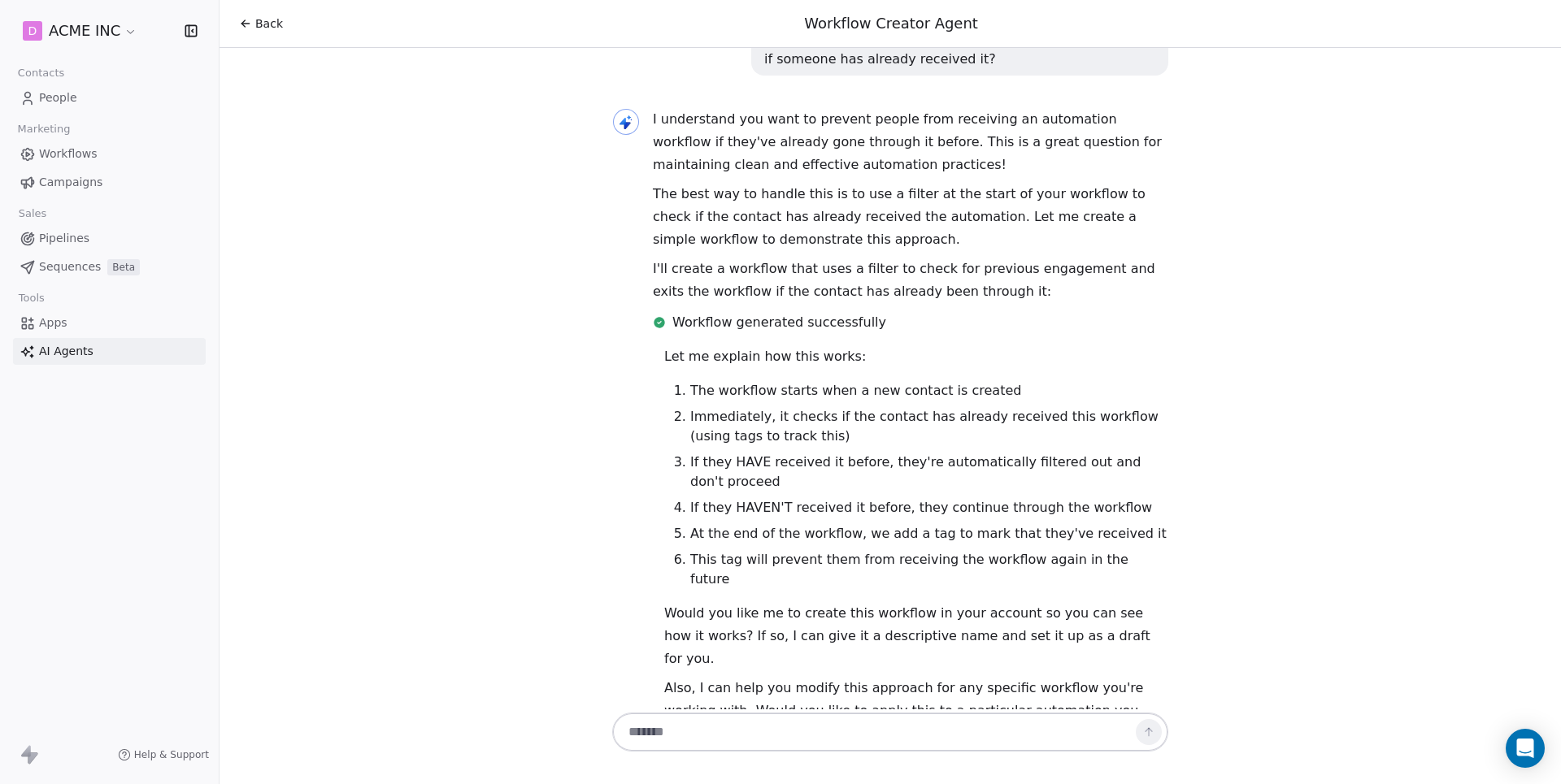
scroll to position [485, 0]
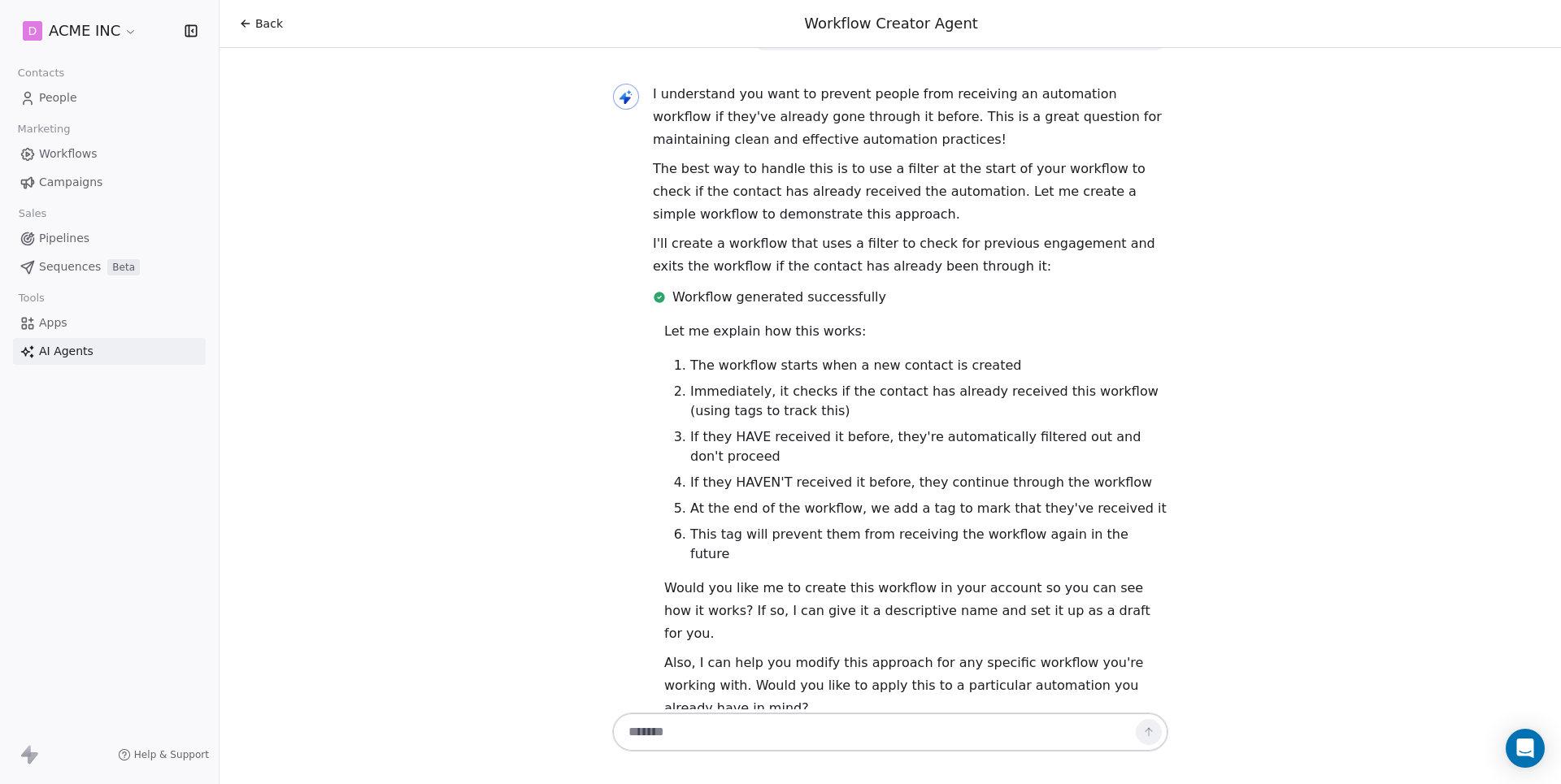
click at [801, 733] on textarea at bounding box center [873, 732] width 509 height 31
